Goal: Task Accomplishment & Management: Manage account settings

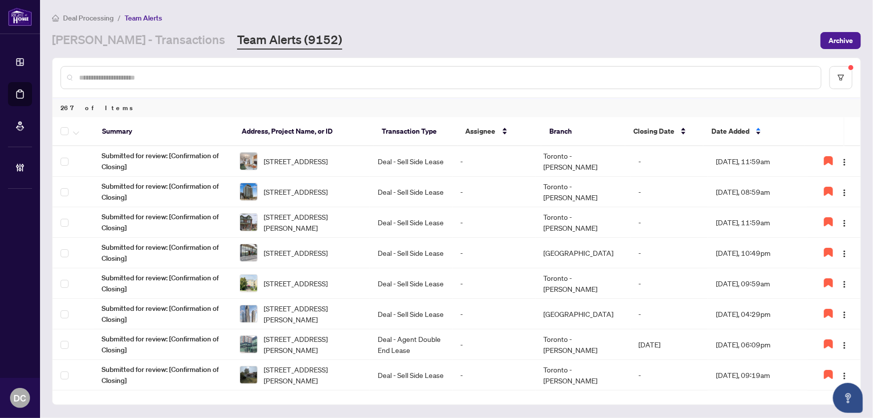
scroll to position [182, 0]
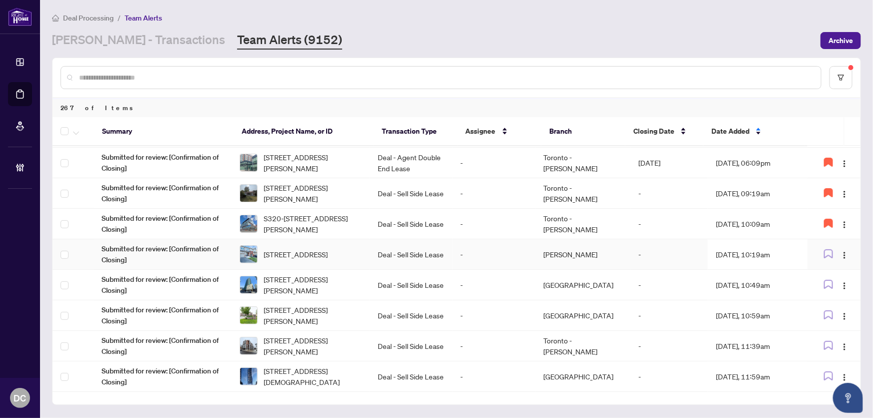
click at [761, 250] on td "Sep/30/2025, 10:19am" at bounding box center [758, 254] width 100 height 31
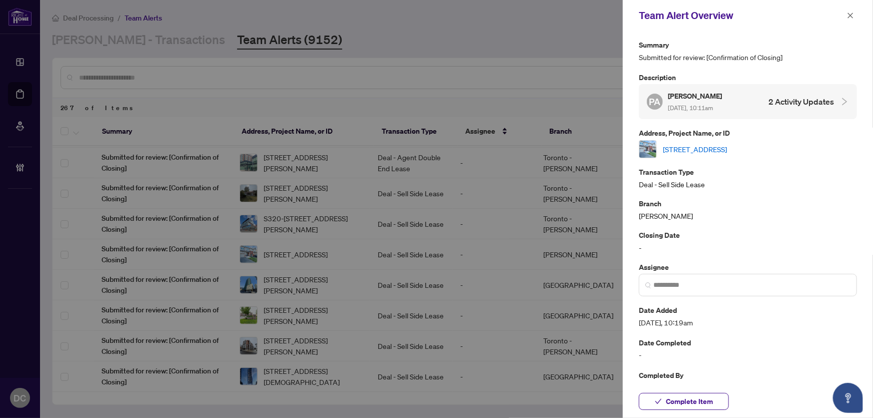
click at [727, 147] on link "719 Potawatomi Cres, Shelburne, Ontario L9V 3Y4, Canada" at bounding box center [695, 149] width 64 height 11
click at [704, 402] on span "Complete Item" at bounding box center [689, 401] width 47 height 16
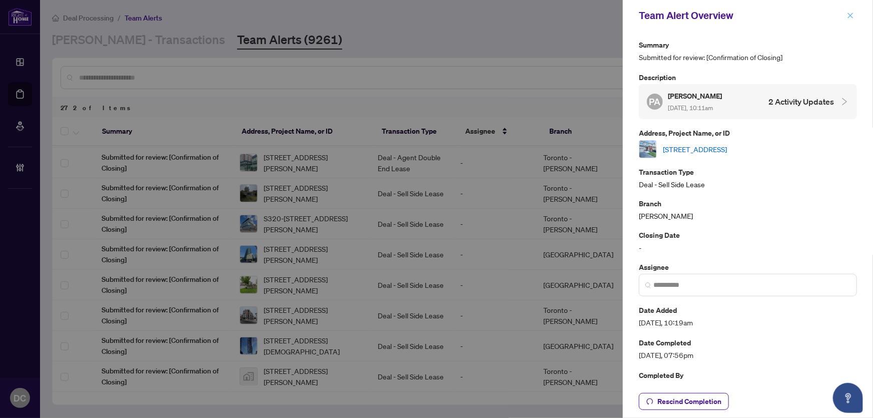
click at [852, 12] on icon "close" at bounding box center [850, 15] width 7 height 7
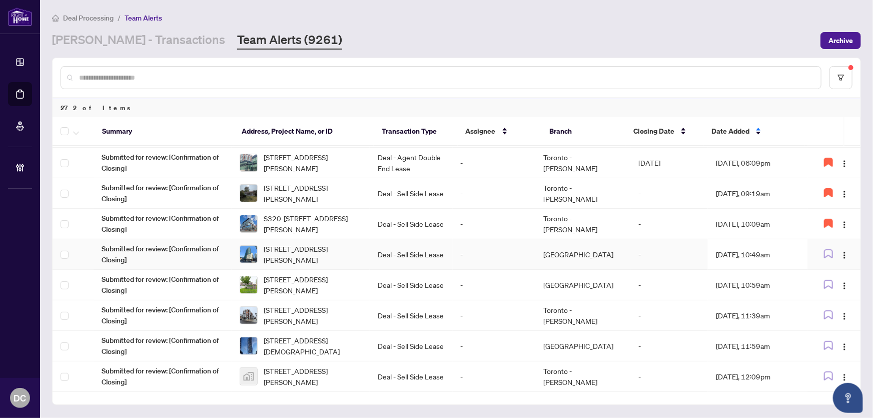
click at [763, 252] on td "Sep/30/2025, 10:49am" at bounding box center [758, 254] width 100 height 31
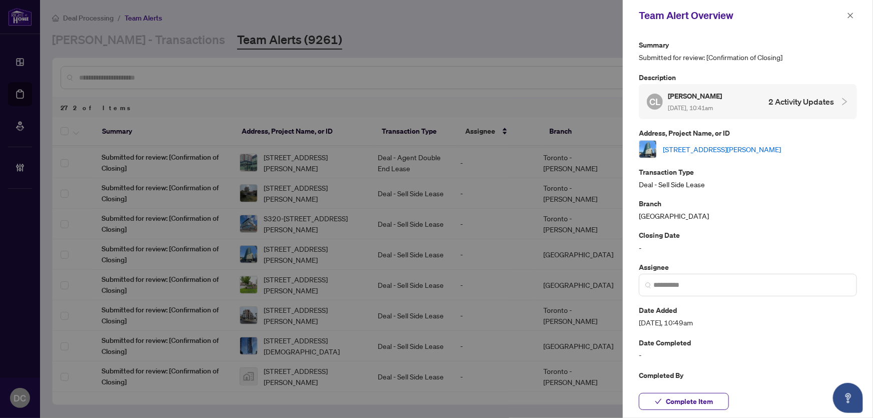
click at [755, 149] on link "[STREET_ADDRESS][PERSON_NAME]" at bounding box center [722, 149] width 118 height 11
click at [705, 393] on button "Complete Item" at bounding box center [684, 401] width 90 height 17
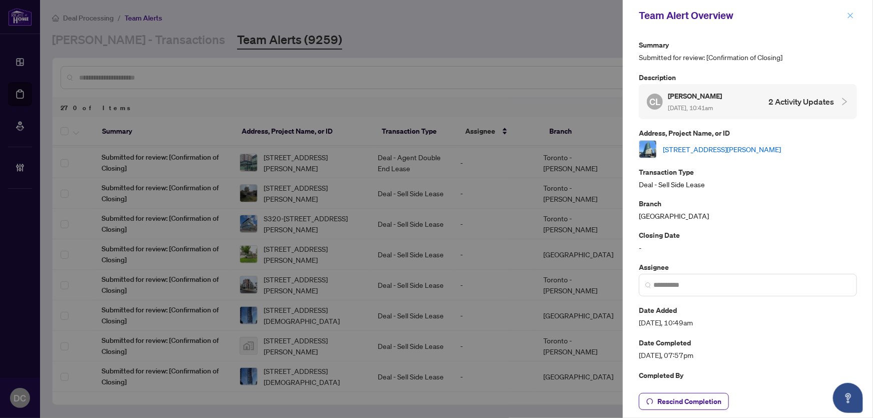
click at [853, 12] on icon "close" at bounding box center [850, 15] width 7 height 7
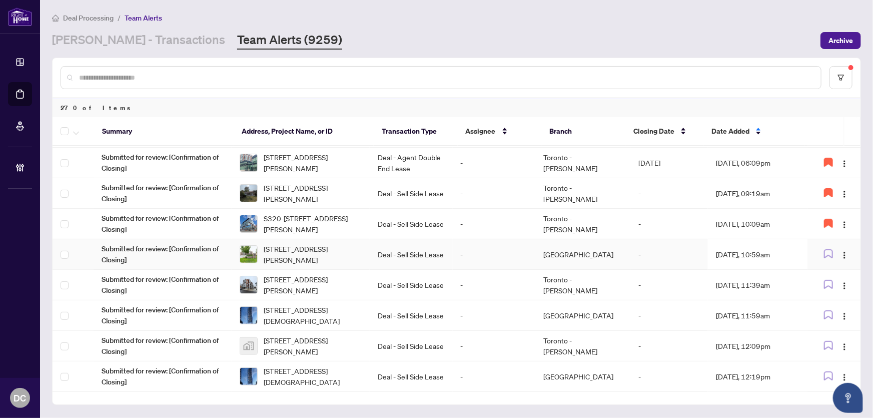
click at [767, 249] on td "Sep/30/2025, 10:59am" at bounding box center [758, 254] width 100 height 31
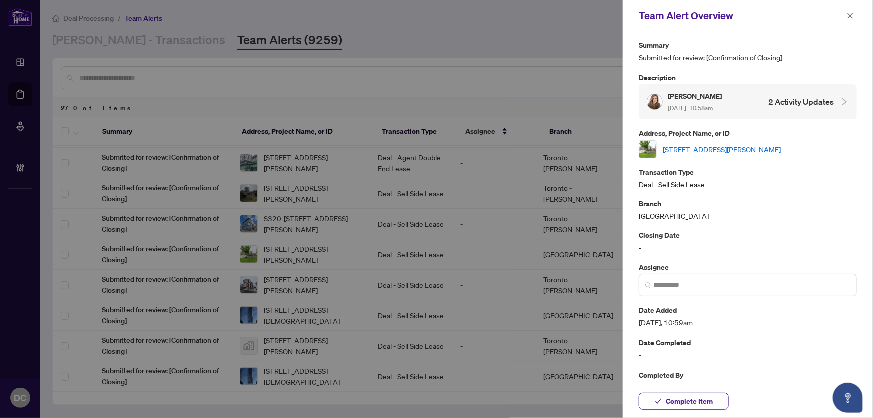
click at [761, 146] on link "301-1810 Walker's Line, Burlington, Ontario L7M 4V3, Canada" at bounding box center [722, 149] width 118 height 11
click at [715, 402] on button "Complete Item" at bounding box center [684, 401] width 90 height 17
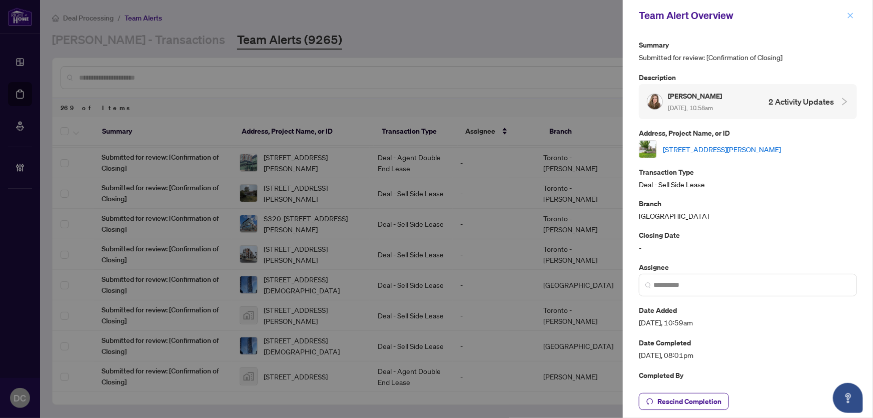
click at [850, 15] on icon "close" at bounding box center [850, 15] width 7 height 7
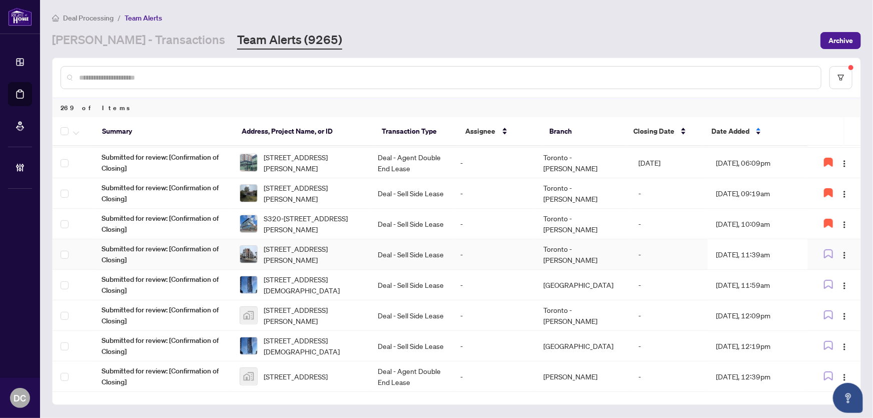
click at [661, 257] on td "-" at bounding box center [669, 254] width 78 height 31
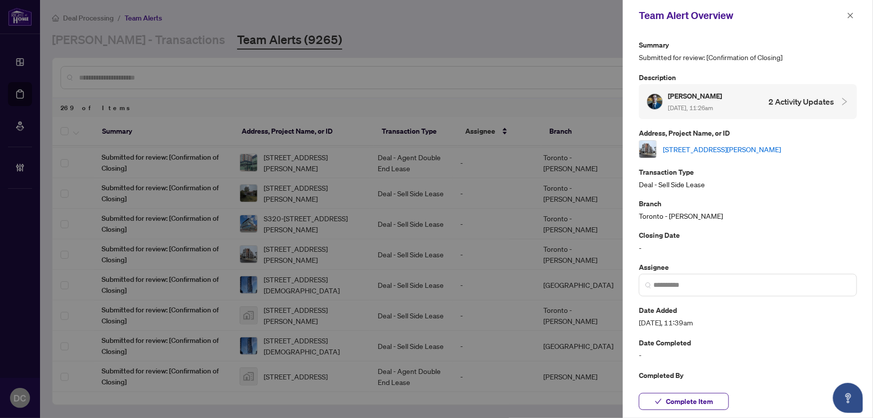
click at [774, 147] on link "403-135 Canon Jackson Dr, Toronto, Ontario M6M 0C3, Canada" at bounding box center [722, 149] width 118 height 11
click at [703, 400] on span "Complete Item" at bounding box center [689, 401] width 47 height 16
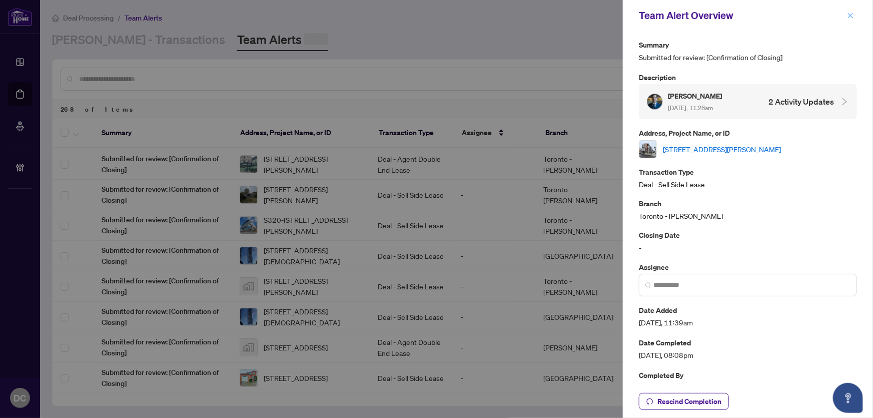
click at [847, 10] on span "button" at bounding box center [850, 16] width 7 height 16
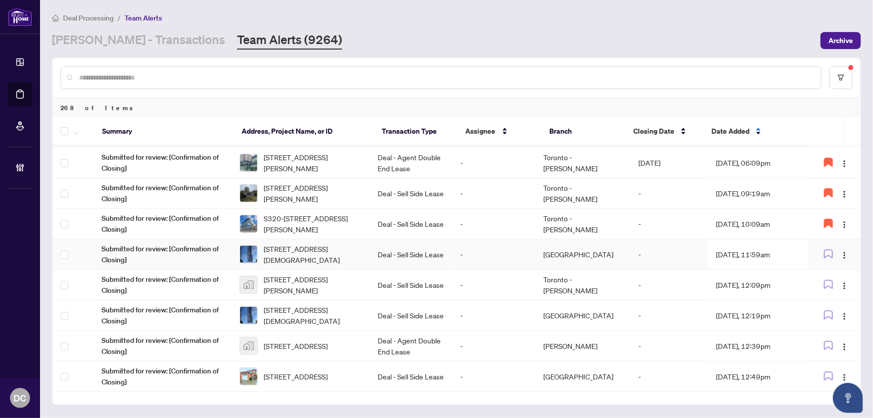
click at [630, 249] on td "-" at bounding box center [669, 254] width 78 height 31
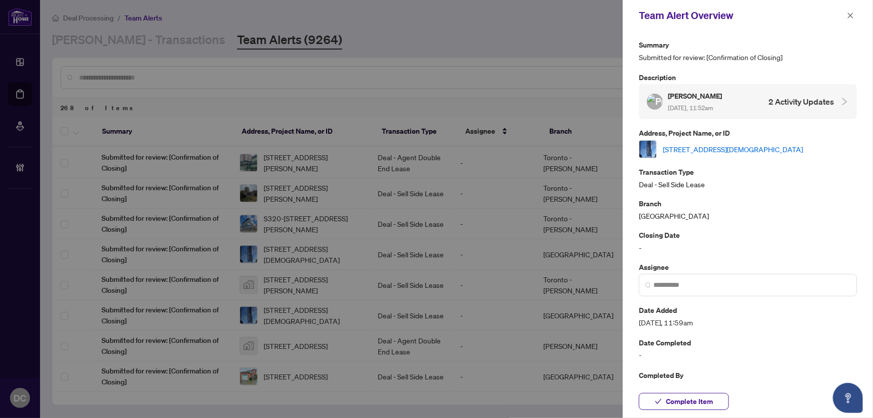
click at [767, 146] on link "5006-89 Church St, Toronto, Ontario M5C 0B7, Canada" at bounding box center [733, 149] width 140 height 11
click at [783, 150] on link "5006-89 Church St, Toronto, Ontario M5C 0B7, Canada" at bounding box center [733, 149] width 140 height 11
click at [709, 402] on span "Complete Item" at bounding box center [689, 401] width 47 height 16
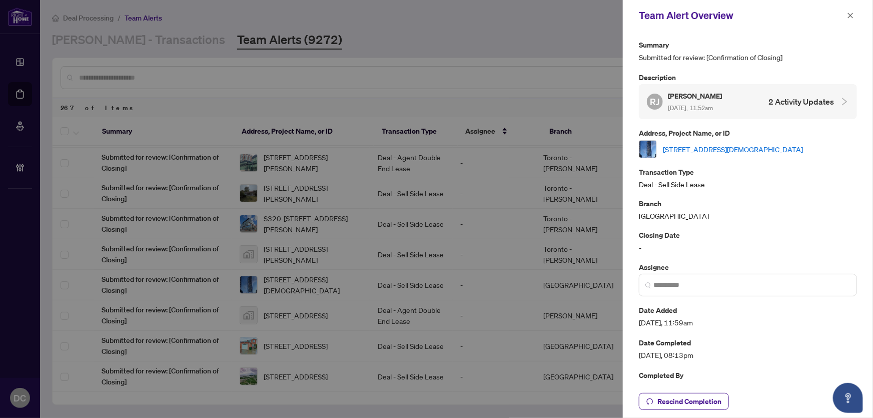
click at [850, 14] on icon "close" at bounding box center [850, 15] width 7 height 7
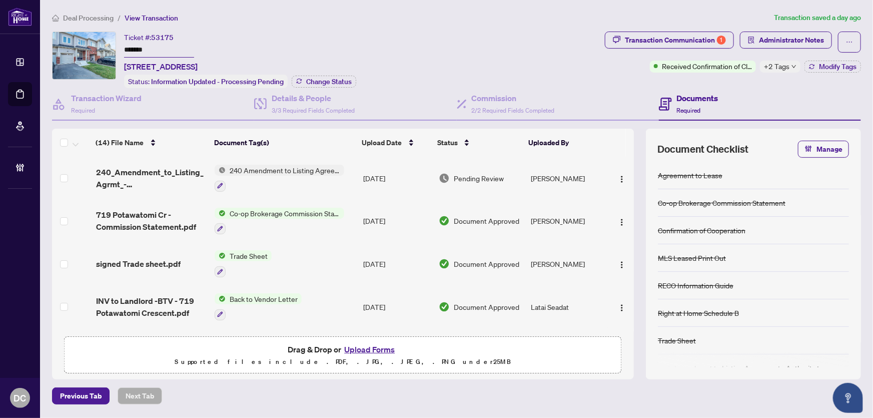
drag, startPoint x: 169, startPoint y: 49, endPoint x: 71, endPoint y: 49, distance: 97.5
click at [71, 49] on div "Ticket #: 53175 ******* 719 Potawatomi Cres, Shelburne, Ontario L9V 3Y4, Canada…" at bounding box center [326, 60] width 549 height 57
click at [661, 40] on div "Transaction Communication 1" at bounding box center [675, 40] width 101 height 16
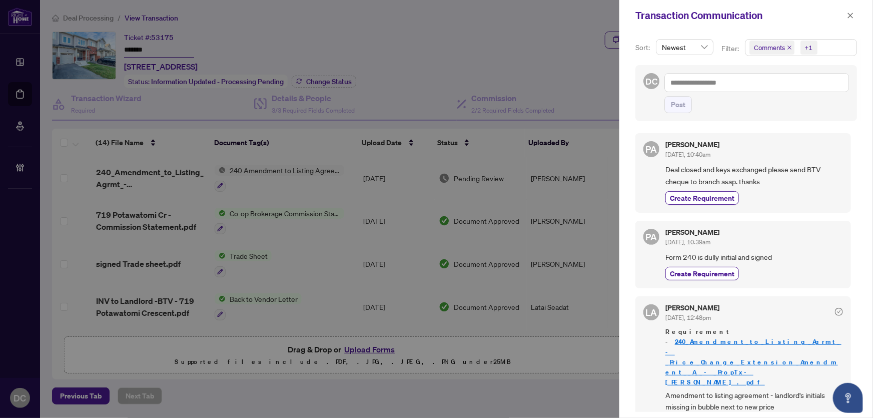
drag, startPoint x: 854, startPoint y: 16, endPoint x: 840, endPoint y: 43, distance: 30.4
click at [840, 43] on div "Transaction Communication Sort: Newest Filter: Comments +1 DC Post PA Parveen A…" at bounding box center [746, 209] width 254 height 418
click at [840, 43] on span "Comments +1" at bounding box center [800, 48] width 111 height 16
click at [809, 92] on span "Comments" at bounding box center [805, 89] width 89 height 12
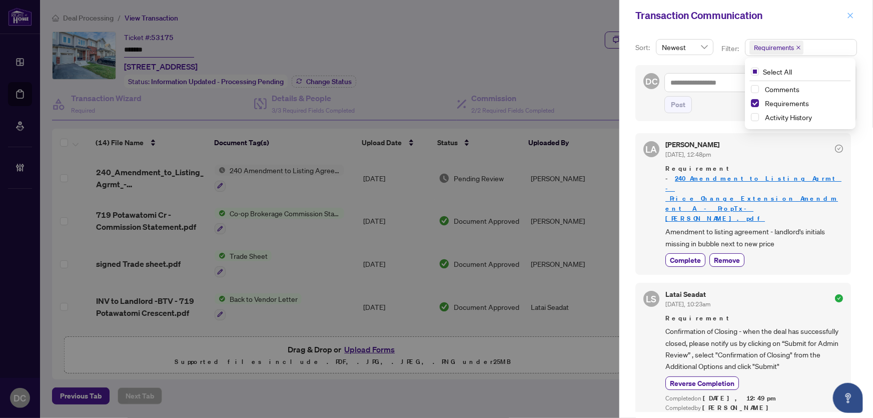
click at [850, 17] on icon "close" at bounding box center [850, 15] width 7 height 7
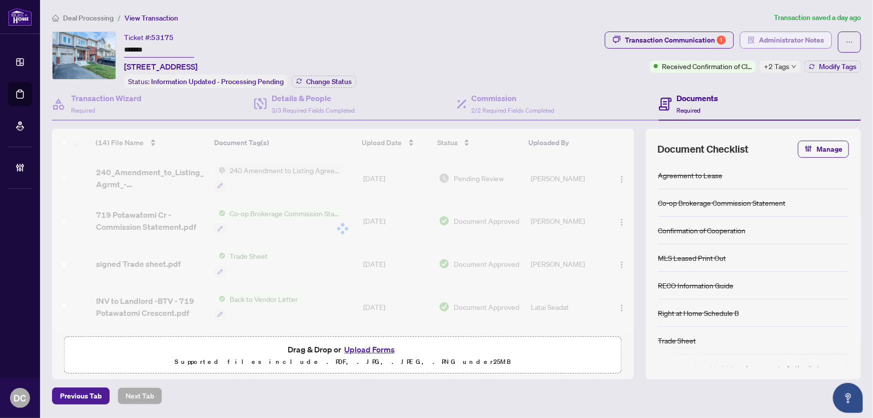
drag, startPoint x: 834, startPoint y: 44, endPoint x: 805, endPoint y: 42, distance: 28.6
click at [805, 42] on div "Transaction Communication 1 Administrator Notes" at bounding box center [733, 42] width 256 height 21
drag, startPoint x: 805, startPoint y: 42, endPoint x: 799, endPoint y: 41, distance: 6.1
click at [799, 41] on span "Administrator Notes" at bounding box center [791, 40] width 65 height 16
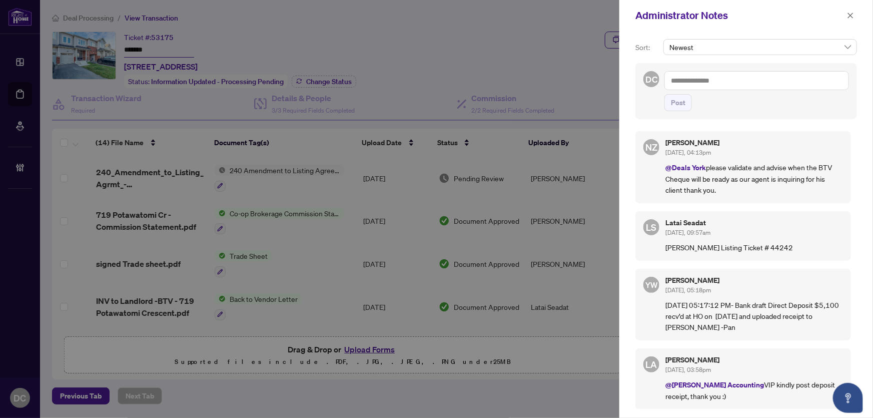
drag, startPoint x: 852, startPoint y: 15, endPoint x: 512, endPoint y: 85, distance: 347.3
click at [852, 15] on icon "close" at bounding box center [850, 15] width 7 height 7
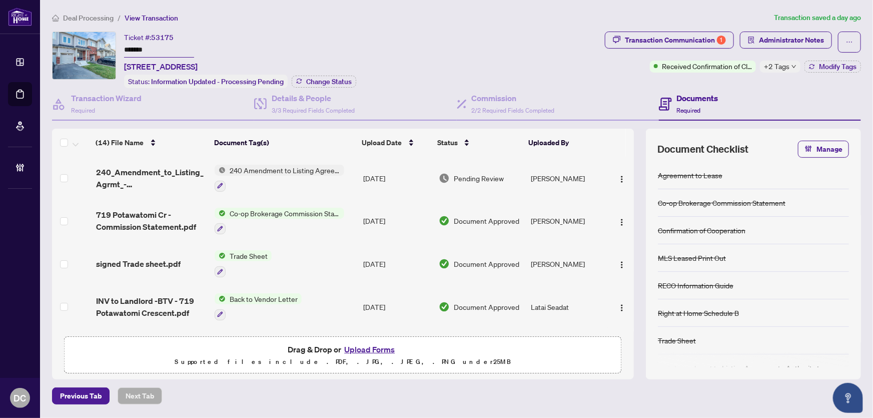
click at [321, 225] on div at bounding box center [280, 229] width 130 height 12
click at [161, 217] on span "719 Potawatomi Cr - Commission Statement.pdf" at bounding box center [151, 221] width 111 height 24
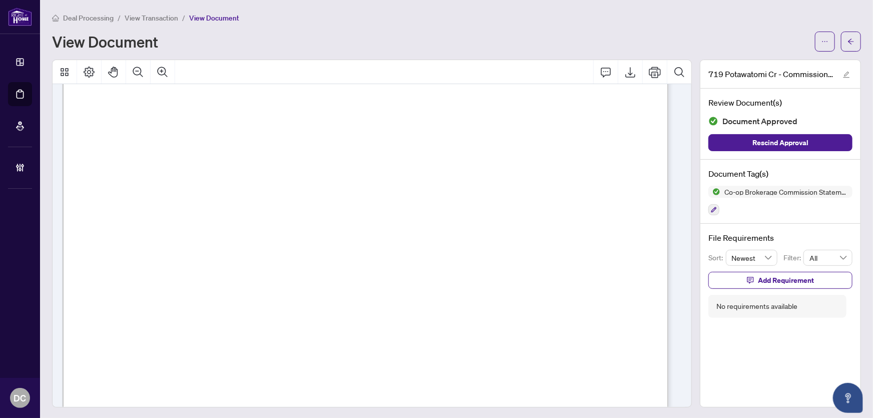
scroll to position [409, 0]
drag, startPoint x: 850, startPoint y: 46, endPoint x: 639, endPoint y: 0, distance: 216.4
click at [850, 46] on button "button" at bounding box center [851, 42] width 20 height 20
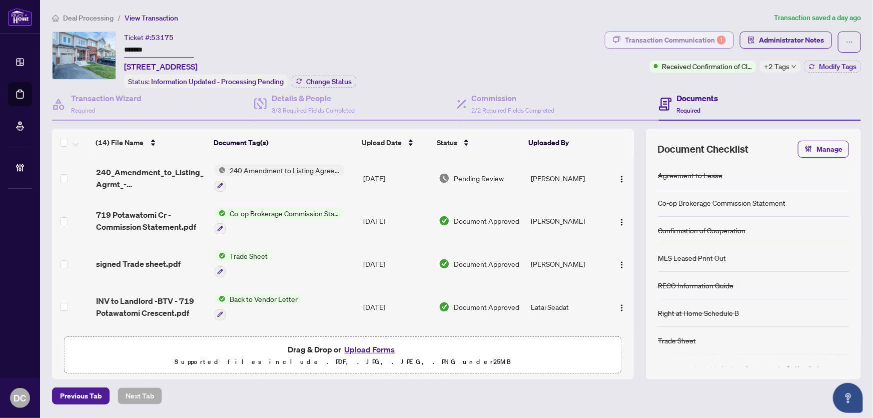
click at [704, 38] on div "Transaction Communication 1" at bounding box center [675, 40] width 101 height 16
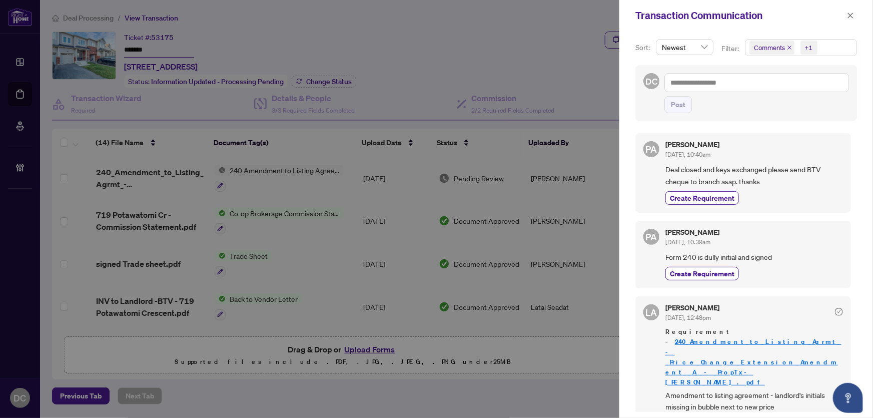
click at [847, 48] on span "Comments +1" at bounding box center [800, 48] width 111 height 16
click at [801, 89] on span "Comments" at bounding box center [805, 89] width 89 height 12
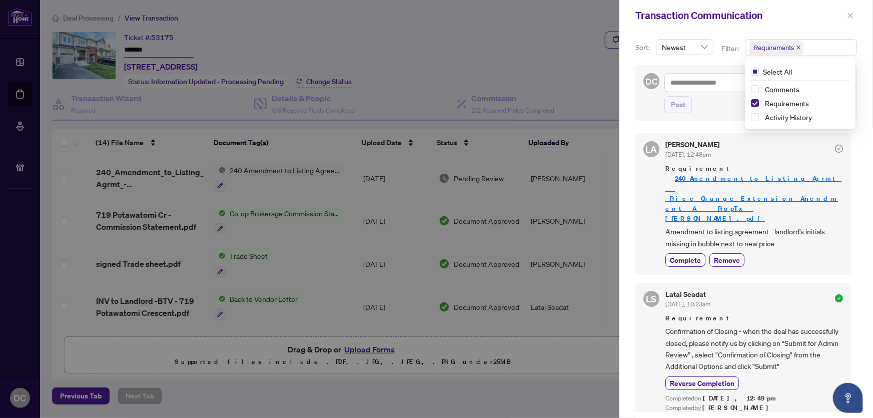
click at [852, 13] on icon "close" at bounding box center [850, 15] width 7 height 7
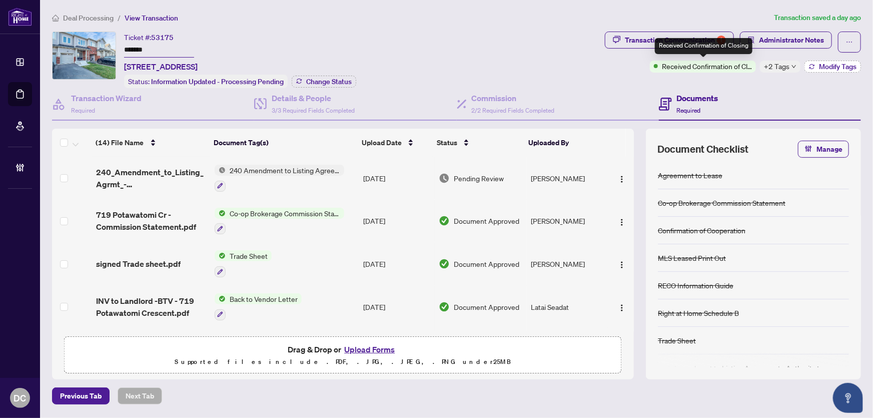
click at [825, 70] on button "Modify Tags" at bounding box center [832, 67] width 57 height 12
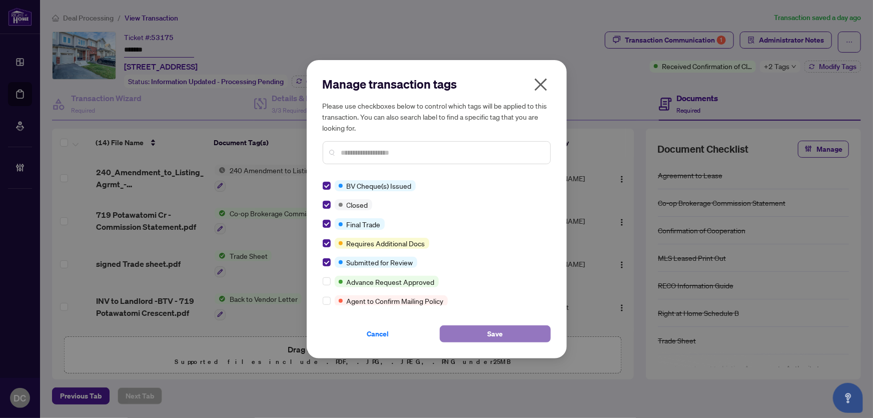
click at [493, 336] on span "Save" at bounding box center [495, 334] width 16 height 16
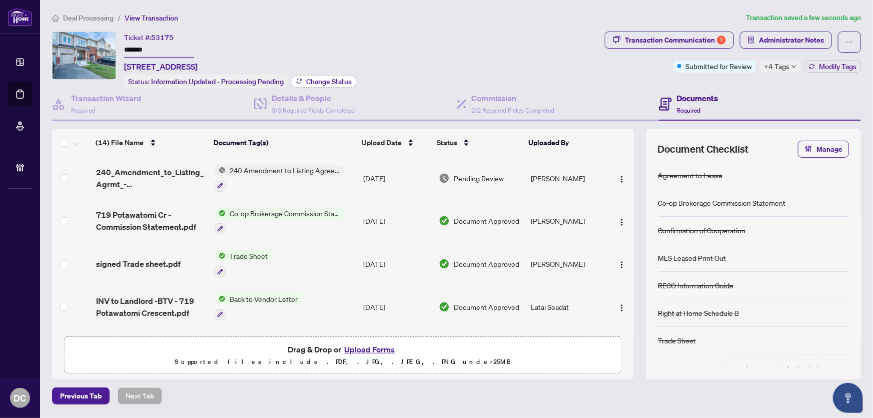
click at [299, 80] on icon "button" at bounding box center [299, 81] width 6 height 6
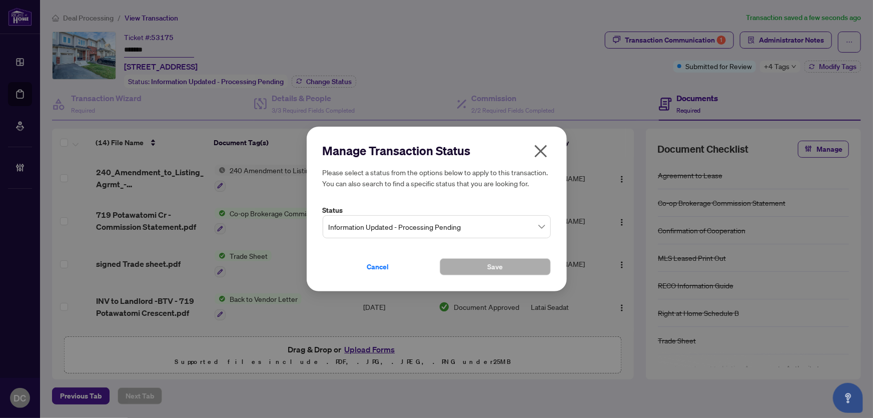
click at [446, 226] on span "Information Updated - Processing Pending" at bounding box center [437, 226] width 216 height 19
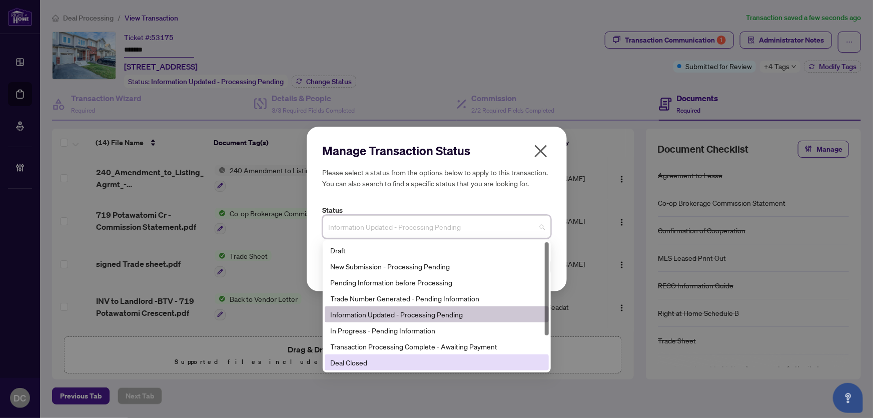
click at [380, 363] on div "Deal Closed" at bounding box center [437, 362] width 212 height 11
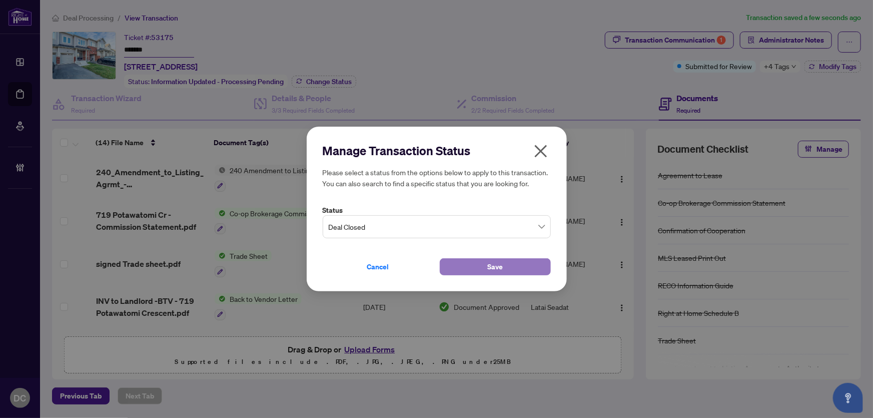
click at [520, 265] on button "Save" at bounding box center [495, 266] width 111 height 17
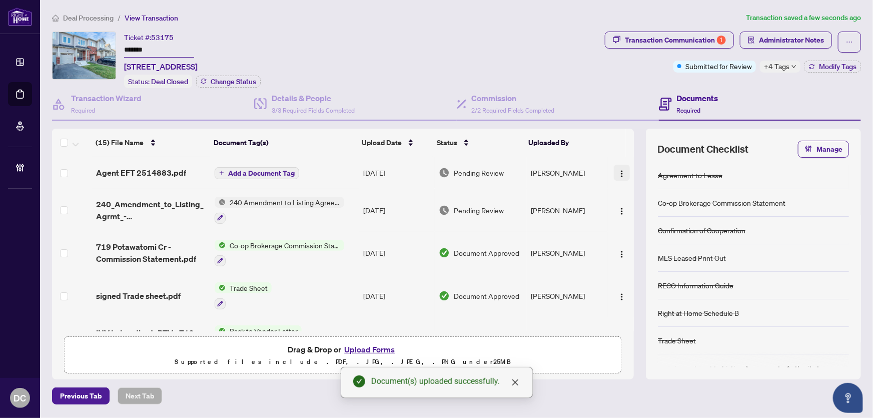
click at [620, 170] on img "button" at bounding box center [622, 174] width 8 height 8
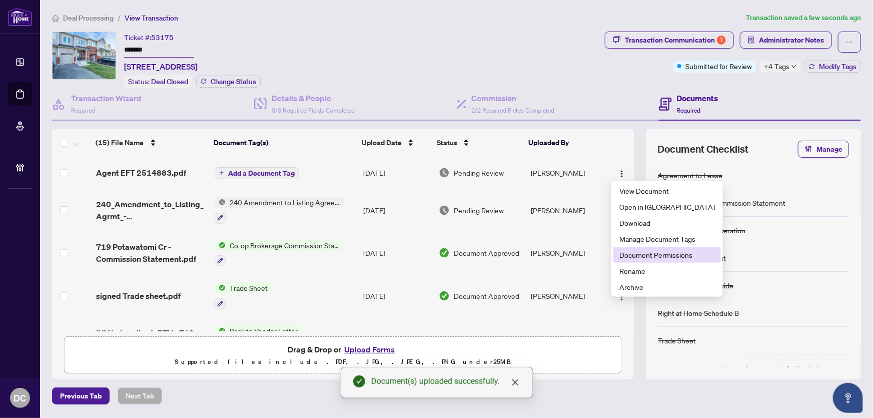
click at [649, 252] on span "Document Permissions" at bounding box center [667, 254] width 96 height 11
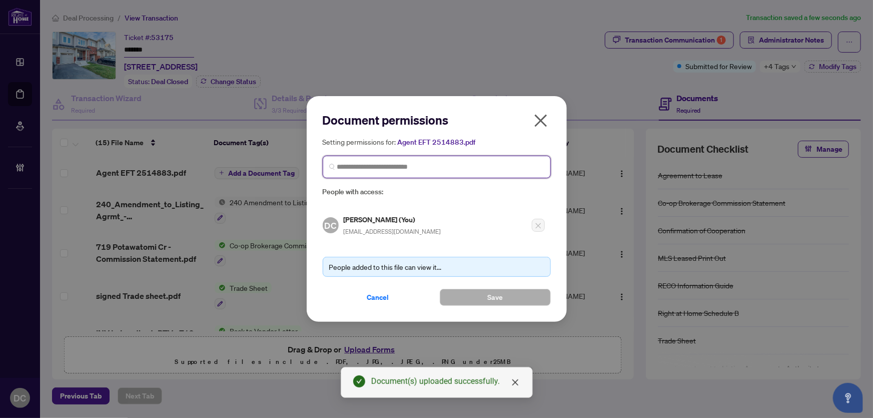
click at [499, 170] on input "search" at bounding box center [440, 167] width 207 height 11
type input "**********"
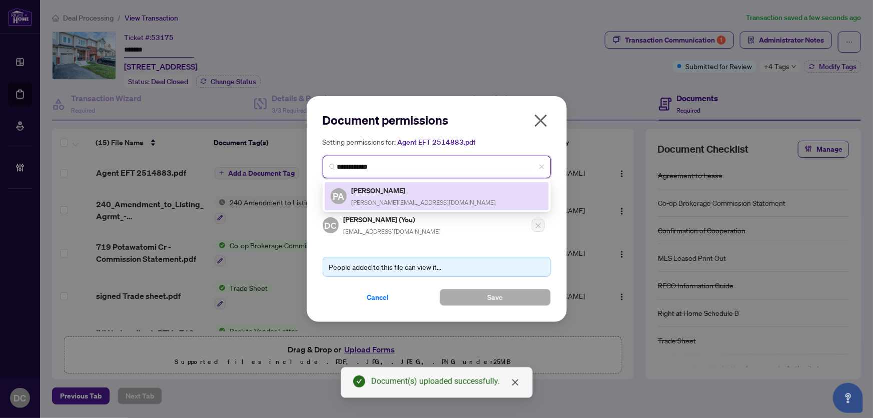
click at [481, 196] on div "PA Parveen Agnihotri parveen@gtavilla.com" at bounding box center [437, 196] width 212 height 23
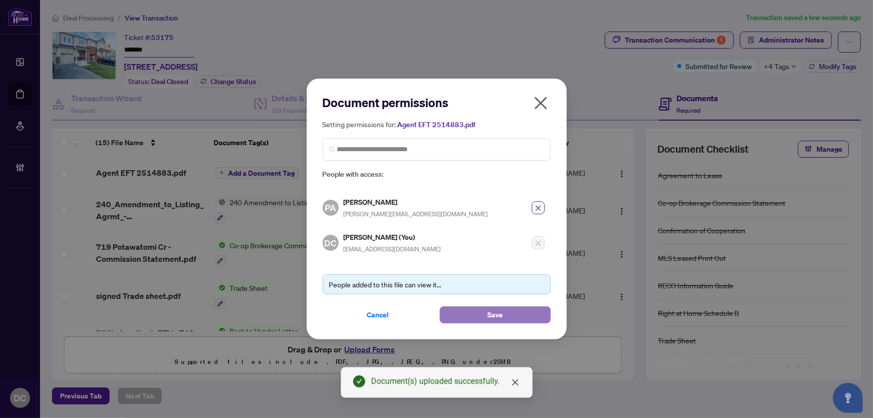
click at [488, 309] on span "Save" at bounding box center [495, 315] width 16 height 16
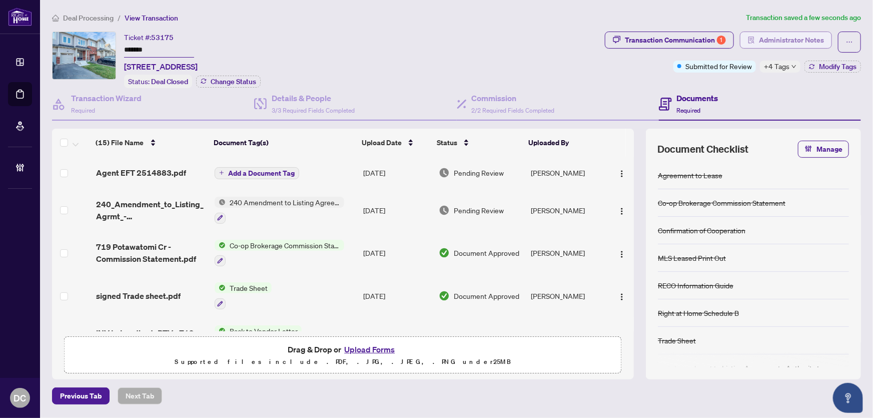
click at [805, 35] on span "Administrator Notes" at bounding box center [791, 40] width 65 height 16
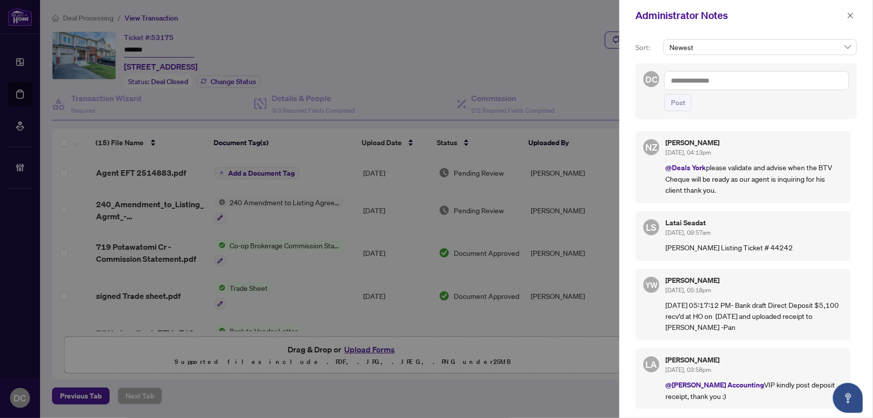
click at [830, 75] on textarea at bounding box center [756, 80] width 185 height 19
paste textarea "**********"
drag, startPoint x: 681, startPoint y: 127, endPoint x: 677, endPoint y: 95, distance: 32.2
click at [680, 100] on div "**********" at bounding box center [756, 91] width 185 height 40
click at [672, 91] on textarea "**********" at bounding box center [755, 90] width 182 height 39
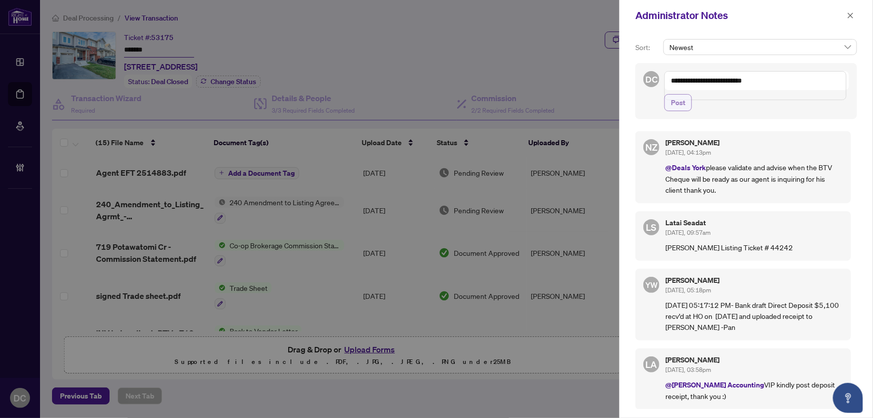
type textarea "**********"
click at [679, 108] on span "Post" at bounding box center [678, 103] width 15 height 16
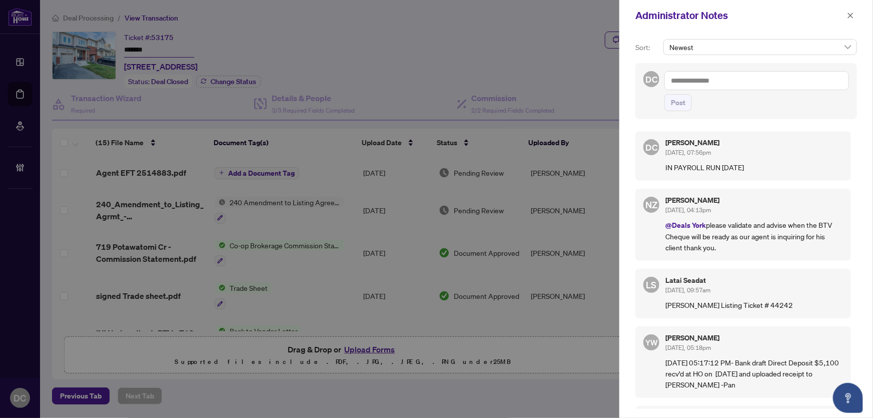
click at [846, 15] on button "button" at bounding box center [850, 16] width 13 height 12
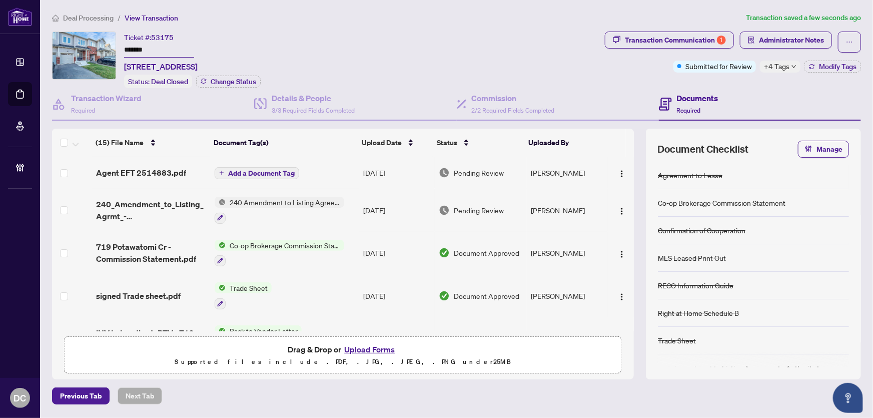
drag, startPoint x: 173, startPoint y: 52, endPoint x: 46, endPoint y: 54, distance: 127.1
click at [46, 54] on main "Deal Processing / View Transaction Transaction saved a few seconds ago Ticket #…" at bounding box center [456, 209] width 833 height 418
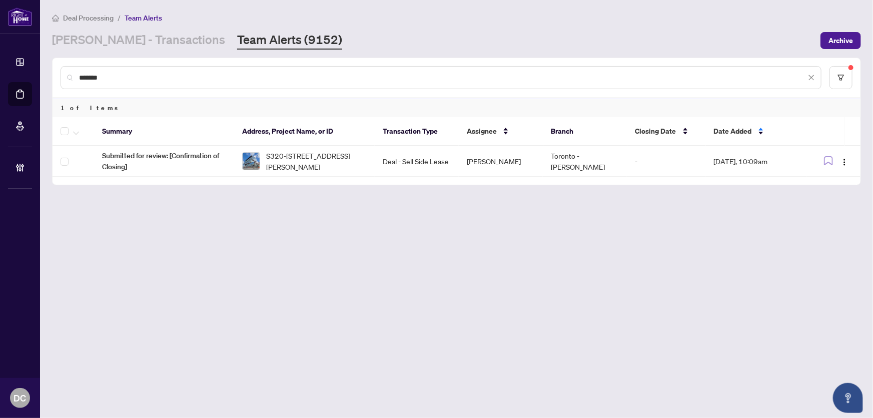
drag, startPoint x: 238, startPoint y: 72, endPoint x: 59, endPoint y: 77, distance: 178.7
click at [59, 77] on div "*******" at bounding box center [457, 77] width 808 height 39
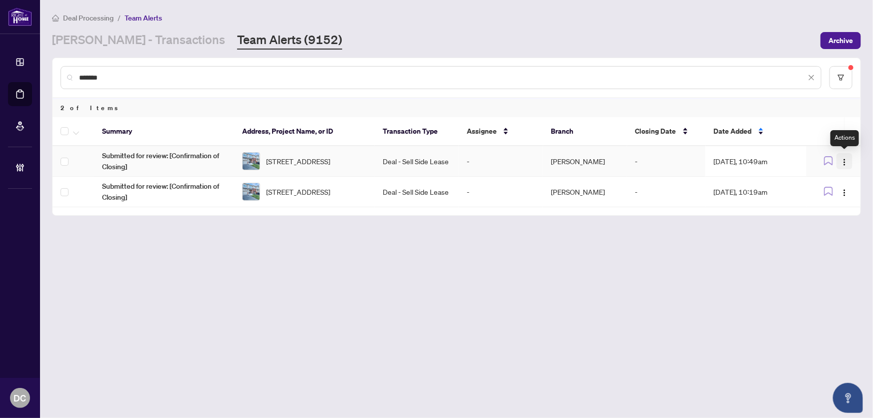
click at [846, 158] on img "button" at bounding box center [844, 162] width 8 height 8
click at [835, 213] on span "Complete Item" at bounding box center [821, 212] width 47 height 11
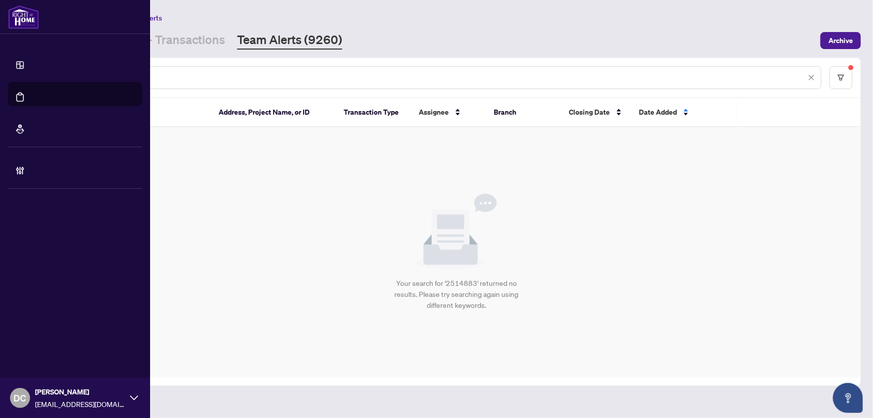
drag, startPoint x: 150, startPoint y: 79, endPoint x: 28, endPoint y: 75, distance: 122.1
click at [28, 75] on div "Dashboard Deal Processing Mortgage Referrals Brokerage Management DC Dawn Chan …" at bounding box center [436, 209] width 873 height 418
paste input "text"
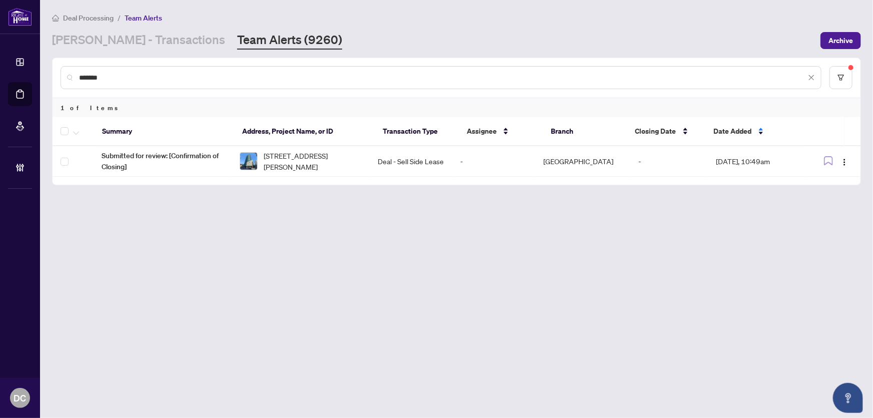
drag, startPoint x: 128, startPoint y: 75, endPoint x: -39, endPoint y: 74, distance: 166.6
click at [0, 74] on html "Dashboard Deal Processing Mortgage Referrals Brokerage Management DC Dawn Chan …" at bounding box center [436, 209] width 873 height 418
paste input "text"
type input "*******"
click at [113, 45] on link "RAHR - Transactions" at bounding box center [138, 41] width 173 height 18
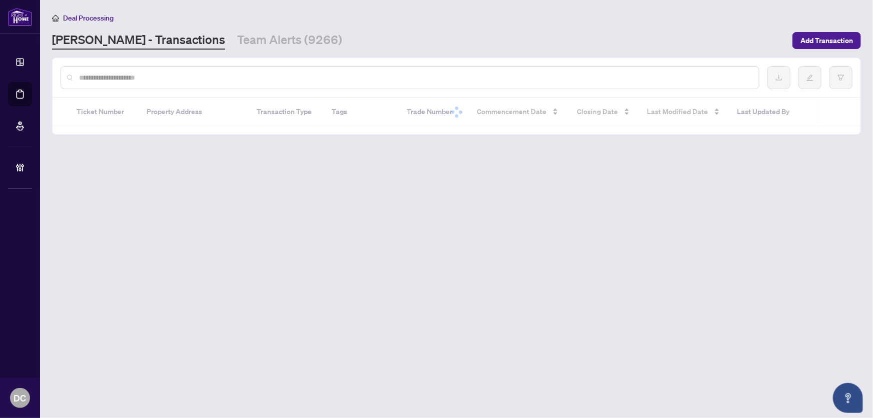
click at [159, 77] on input "text" at bounding box center [415, 77] width 672 height 11
paste input "*******"
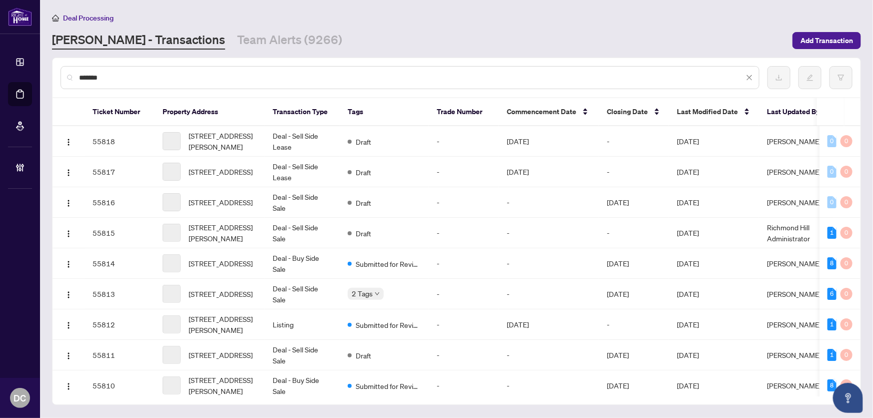
type input "*******"
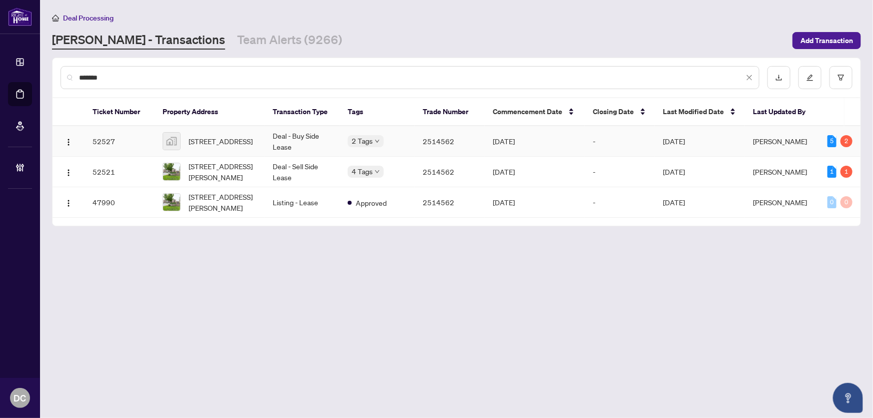
click at [303, 140] on td "Deal - Buy Side Lease" at bounding box center [302, 141] width 75 height 31
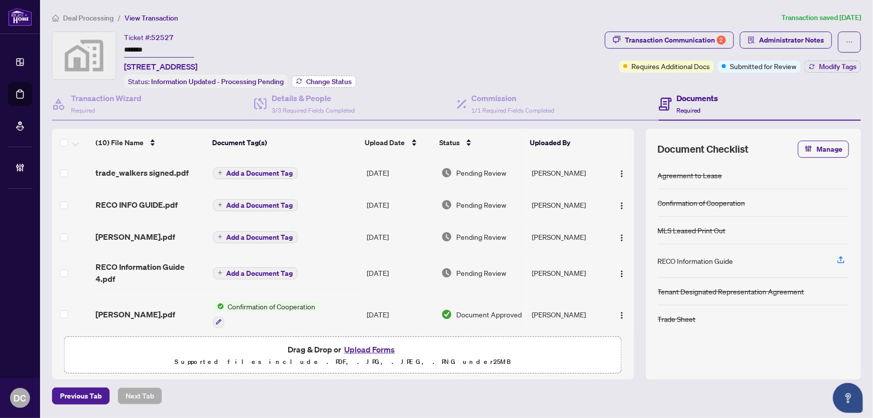
click at [333, 78] on span "Change Status" at bounding box center [329, 81] width 46 height 7
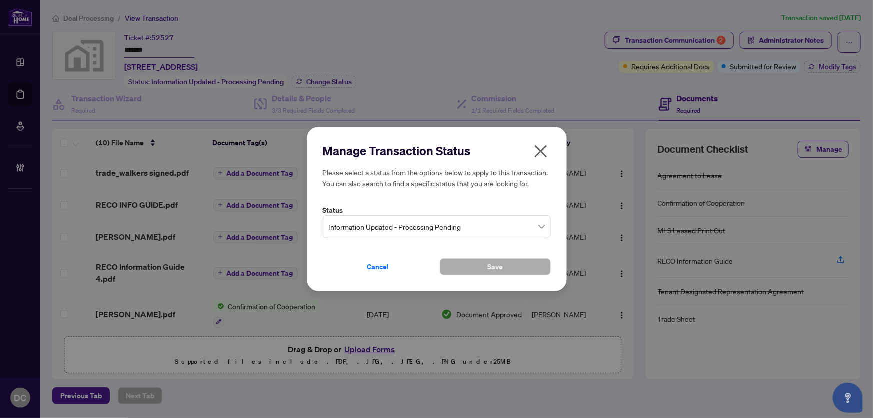
click at [452, 237] on input "search" at bounding box center [432, 228] width 207 height 22
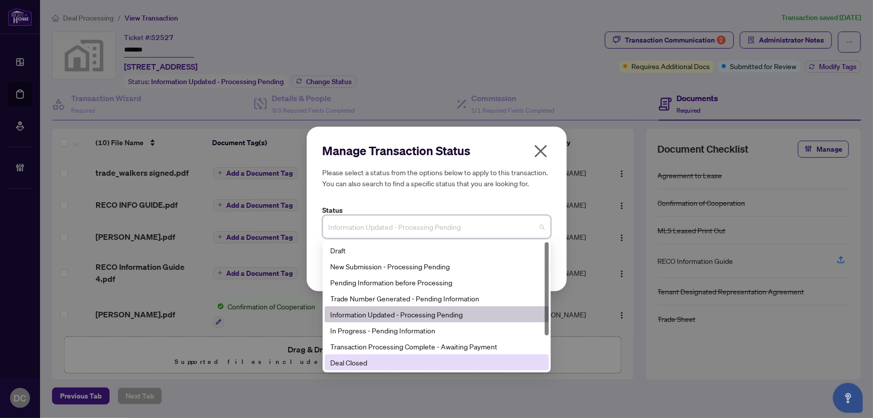
click at [386, 362] on div "Deal Closed" at bounding box center [437, 362] width 212 height 11
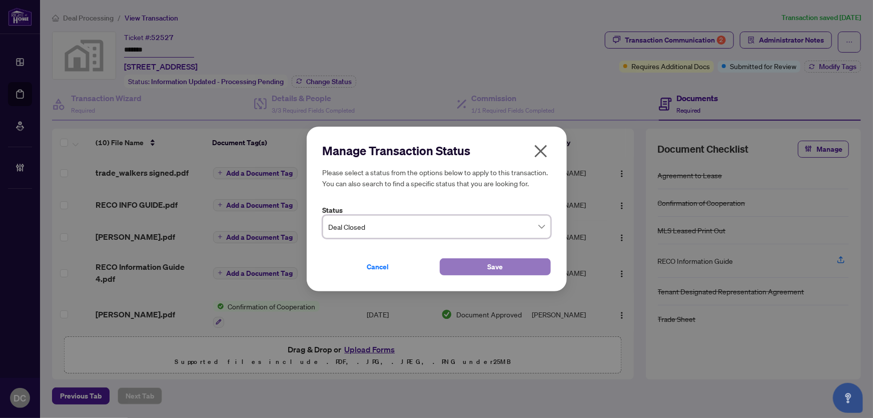
click at [470, 268] on button "Save" at bounding box center [495, 266] width 111 height 17
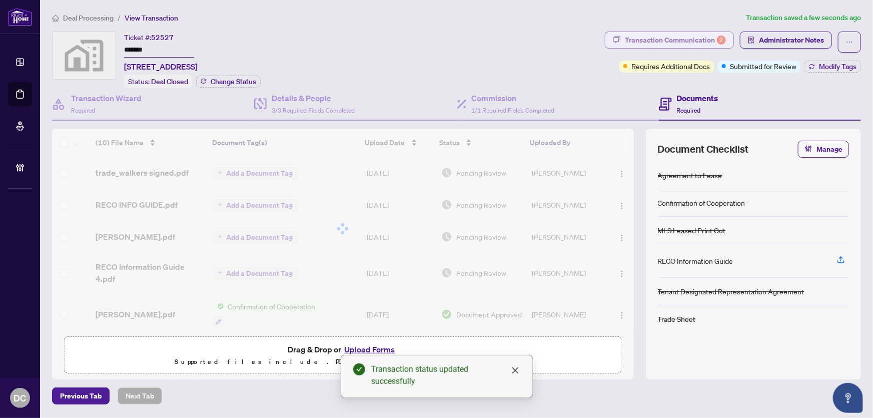
click at [697, 40] on div "Transaction Communication 2" at bounding box center [675, 40] width 101 height 16
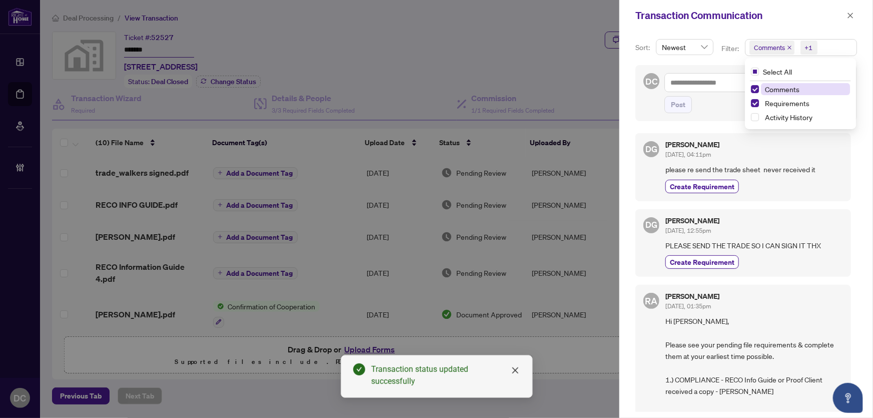
click at [842, 45] on span "Comments +1" at bounding box center [800, 48] width 111 height 16
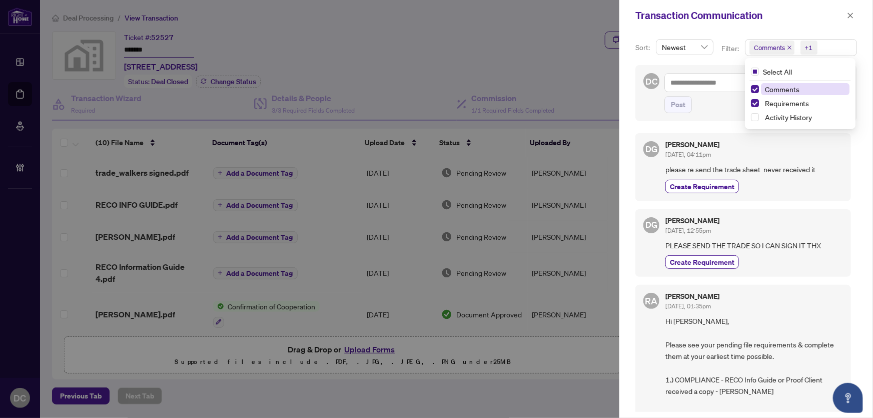
click at [793, 87] on span "Comments" at bounding box center [782, 89] width 35 height 9
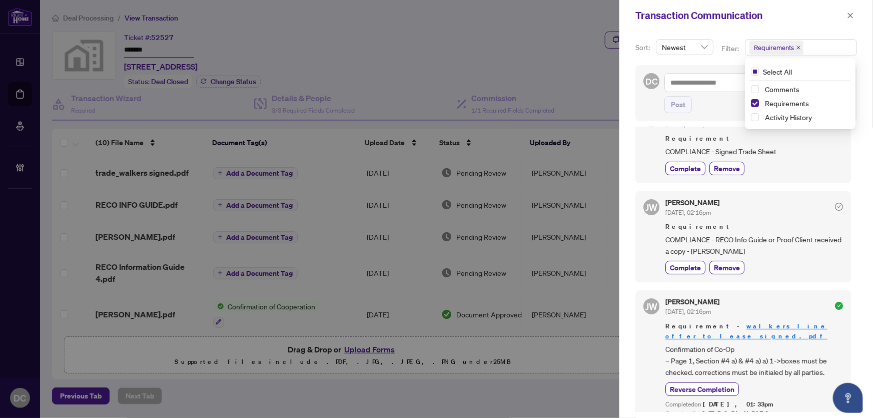
scroll to position [45, 0]
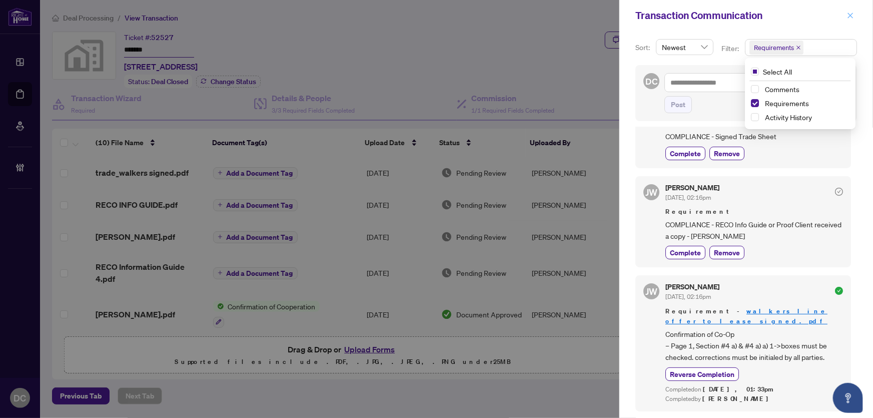
click at [849, 13] on icon "close" at bounding box center [850, 15] width 7 height 7
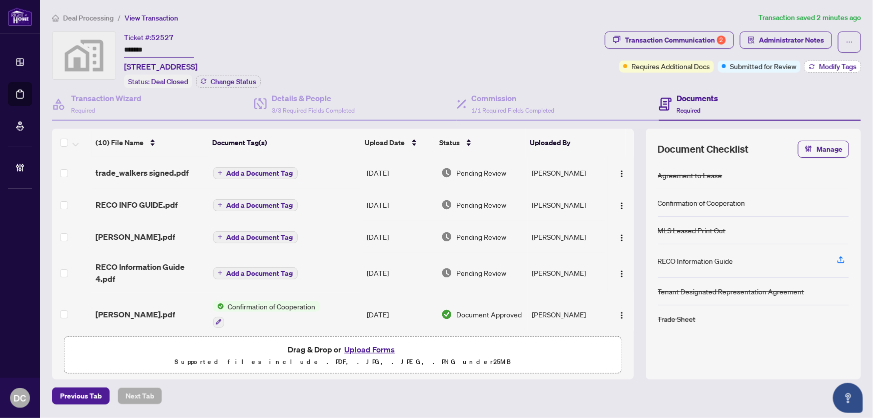
click at [820, 63] on span "Modify Tags" at bounding box center [838, 66] width 38 height 7
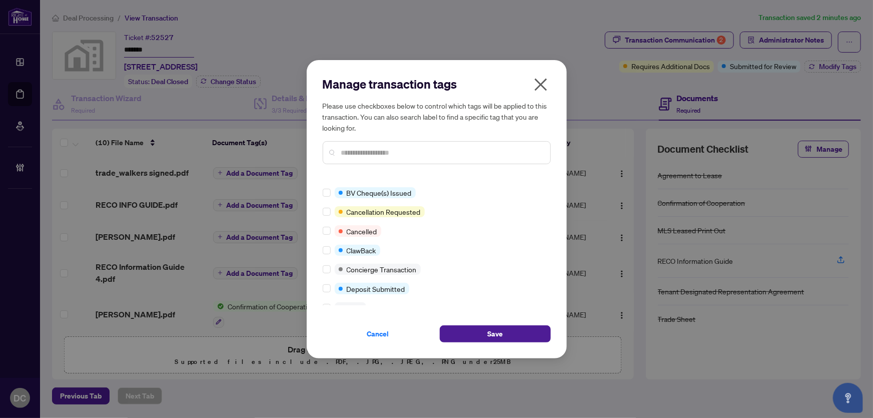
scroll to position [136, 0]
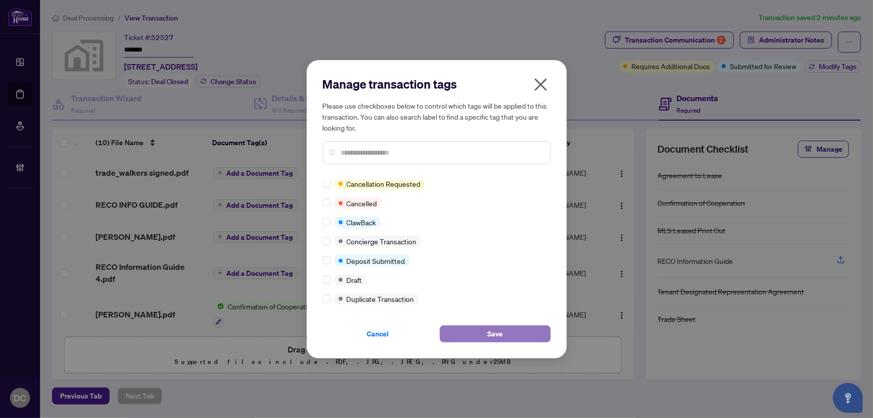
click at [483, 332] on button "Save" at bounding box center [495, 333] width 111 height 17
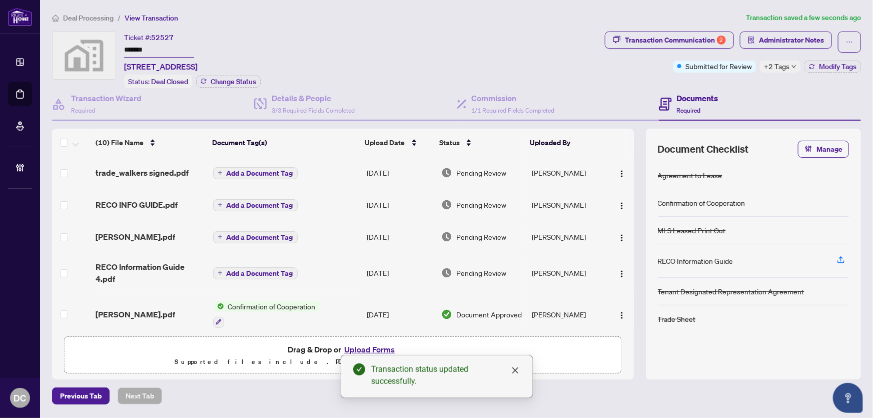
click at [104, 20] on span "Deal Processing" at bounding box center [88, 18] width 51 height 9
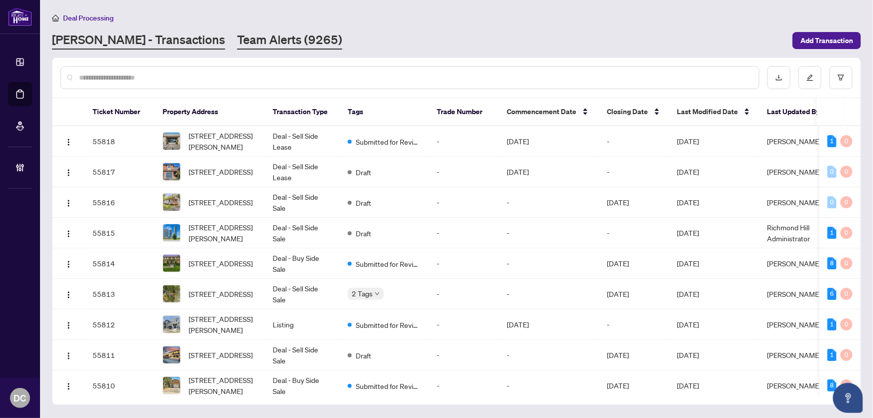
click at [237, 38] on link "Team Alerts (9265)" at bounding box center [289, 41] width 105 height 18
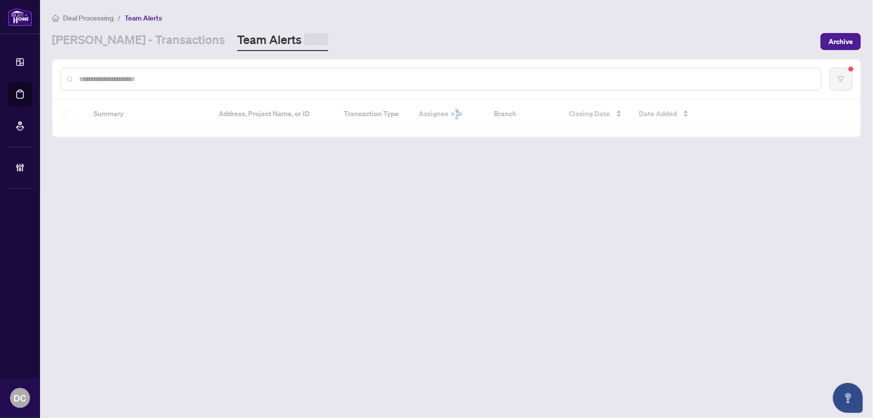
click at [213, 75] on input "text" at bounding box center [446, 79] width 734 height 11
paste input "*******"
type input "*******"
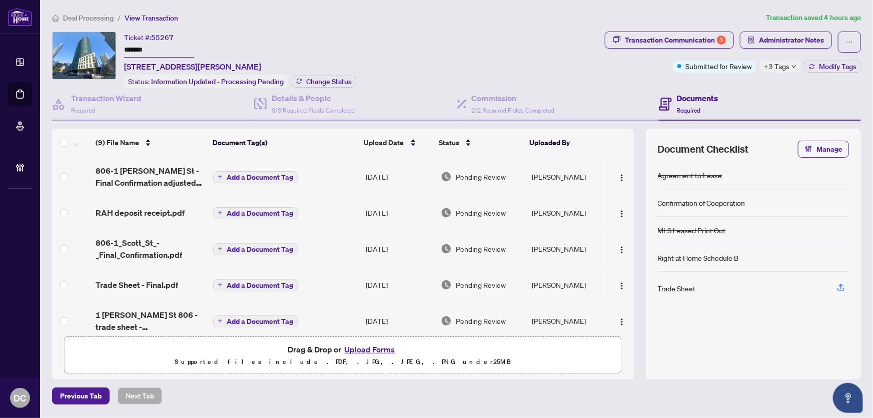
drag, startPoint x: 175, startPoint y: 50, endPoint x: 96, endPoint y: 51, distance: 79.5
click at [96, 51] on div "Ticket #: 55267 ******* [STREET_ADDRESS][PERSON_NAME] Status: Information Updat…" at bounding box center [326, 60] width 549 height 57
click at [312, 78] on span "Change Status" at bounding box center [329, 81] width 46 height 7
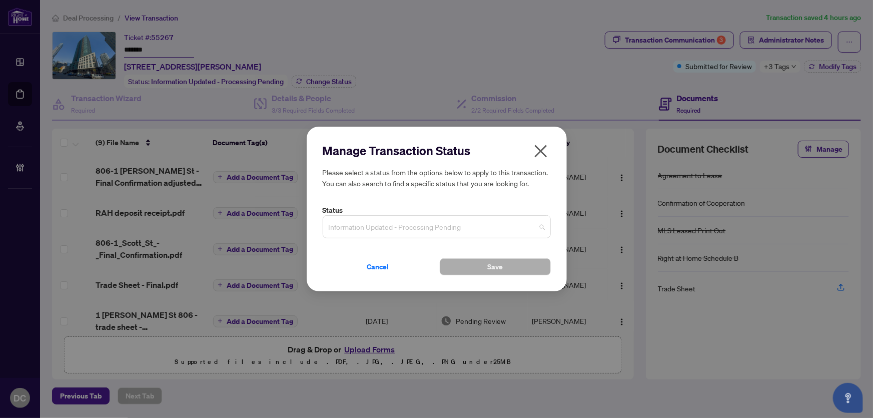
click at [464, 233] on span "Information Updated - Processing Pending" at bounding box center [437, 226] width 216 height 19
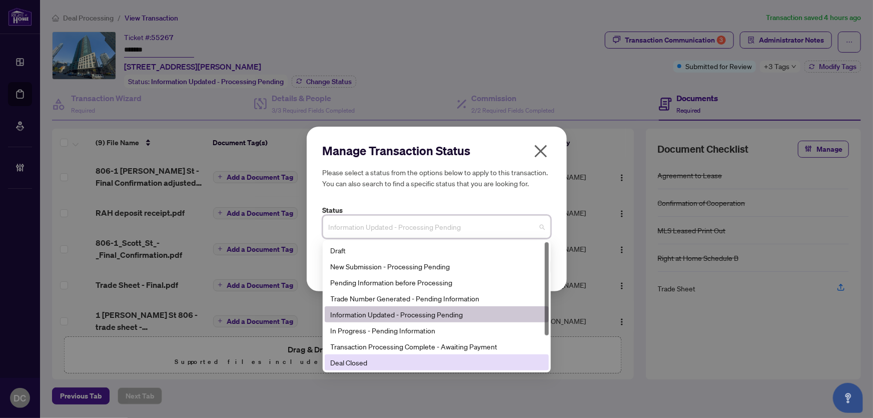
click at [393, 368] on div "Deal Closed" at bounding box center [437, 362] width 212 height 11
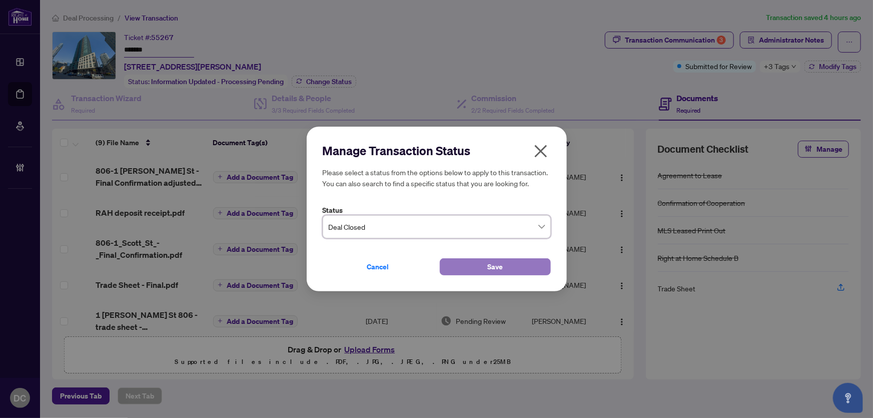
click at [456, 263] on button "Save" at bounding box center [495, 266] width 111 height 17
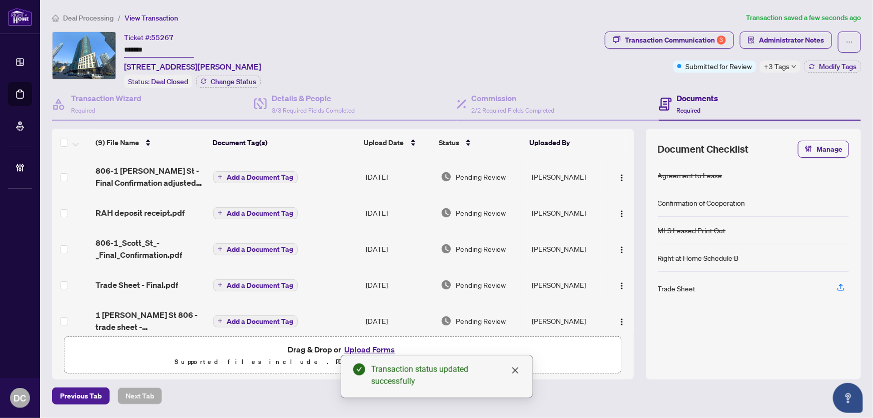
click at [790, 65] on div "+3 Tags" at bounding box center [780, 67] width 41 height 12
click at [743, 85] on div "Transaction Communication 3 Administrator Notes Submitted for Review +3 Tags Mo…" at bounding box center [733, 60] width 260 height 57
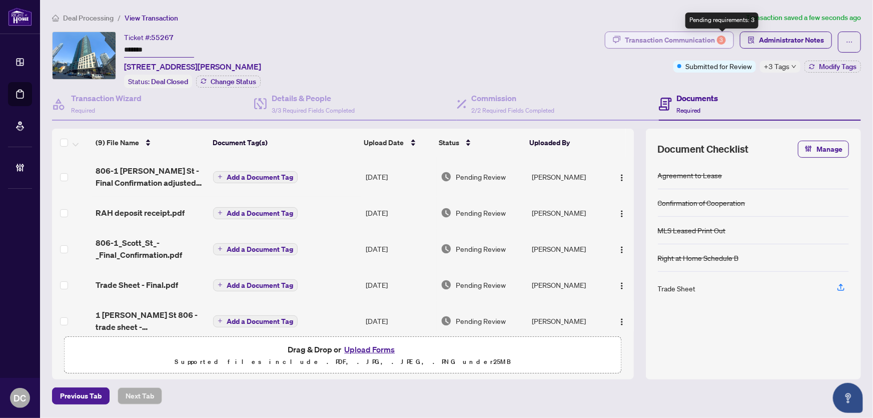
click at [720, 39] on div "3" at bounding box center [721, 40] width 9 height 9
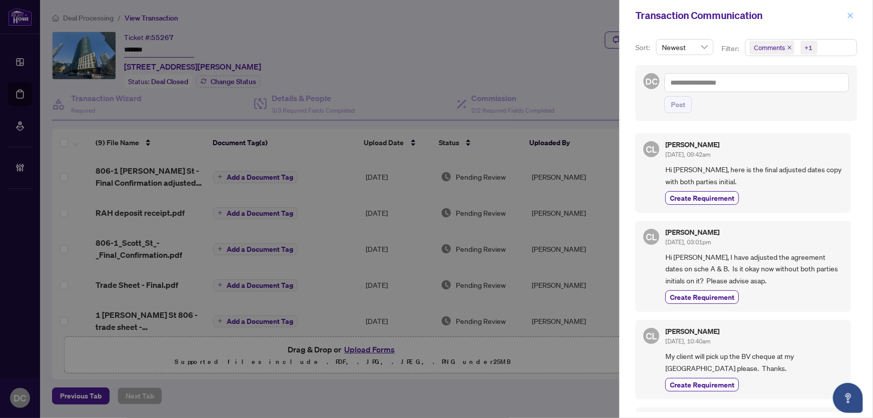
click at [852, 15] on icon "close" at bounding box center [850, 15] width 7 height 7
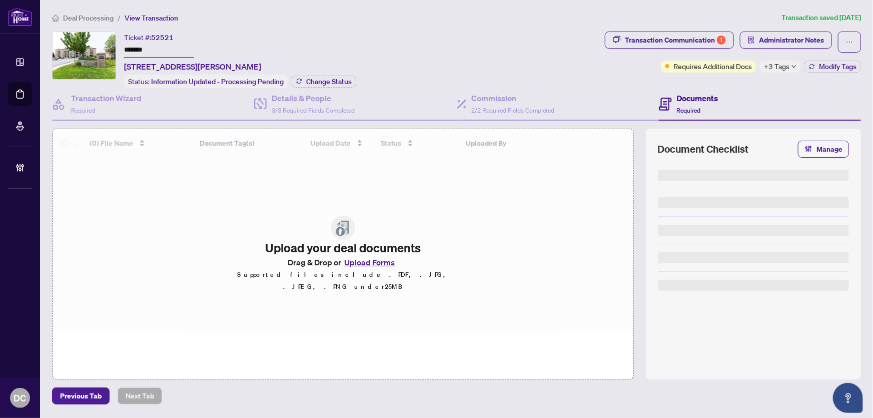
drag, startPoint x: 184, startPoint y: 51, endPoint x: 70, endPoint y: 50, distance: 114.1
click at [70, 50] on div "Ticket #: 52521 ******* [STREET_ADDRESS][PERSON_NAME] Status: Information Updat…" at bounding box center [326, 60] width 549 height 57
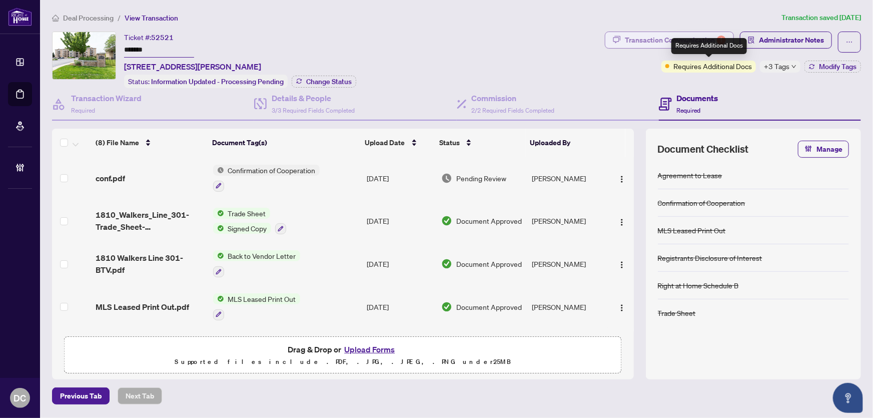
click at [710, 33] on div "Transaction Communication 1" at bounding box center [675, 40] width 101 height 16
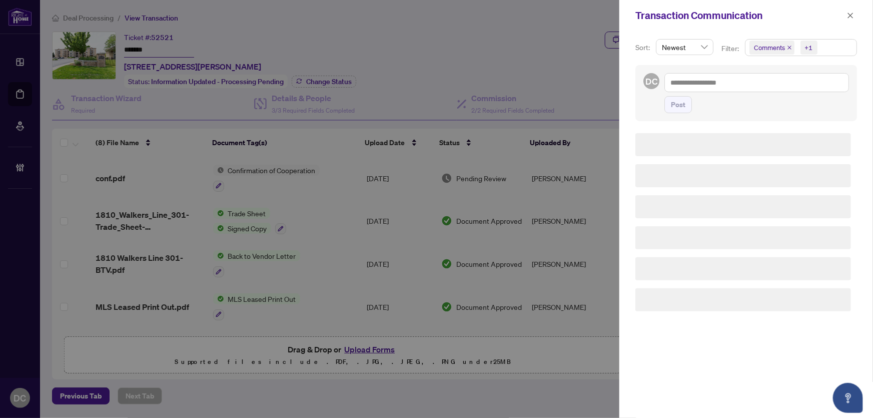
click at [696, 38] on div "Transaction Communication Sort: Newest Filter: Comments +1 DC Post" at bounding box center [436, 209] width 873 height 418
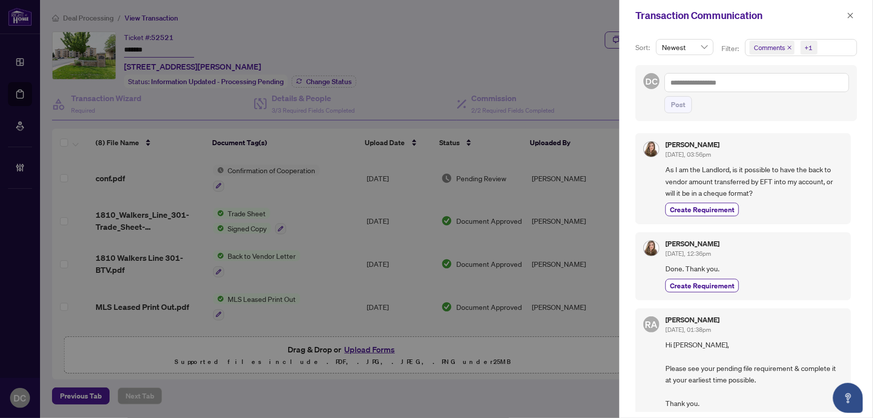
click at [846, 50] on span "Comments +1" at bounding box center [800, 48] width 111 height 16
click at [793, 87] on span "Comments" at bounding box center [782, 89] width 35 height 9
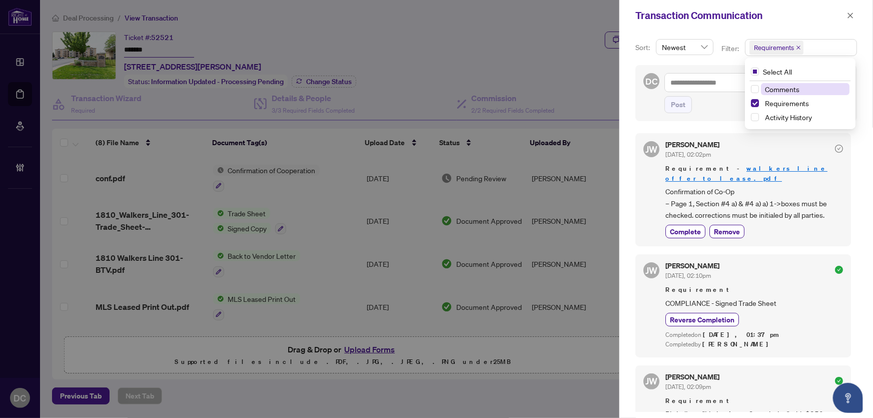
click at [793, 90] on span "Comments" at bounding box center [782, 89] width 35 height 9
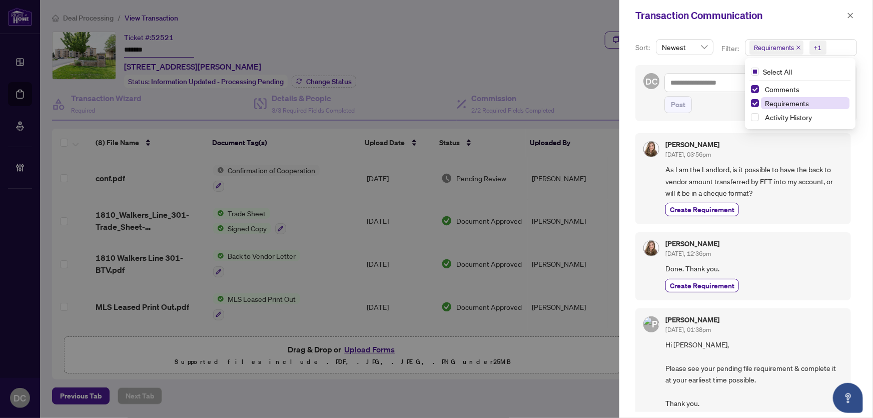
click at [793, 103] on span "Requirements" at bounding box center [787, 103] width 45 height 9
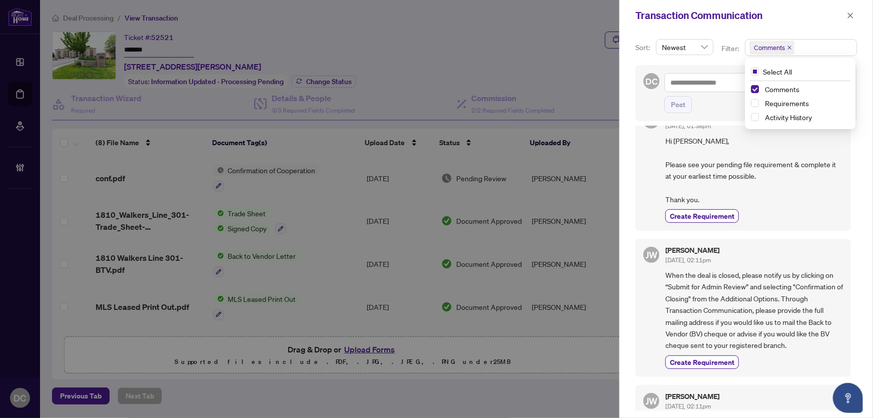
scroll to position [198, 0]
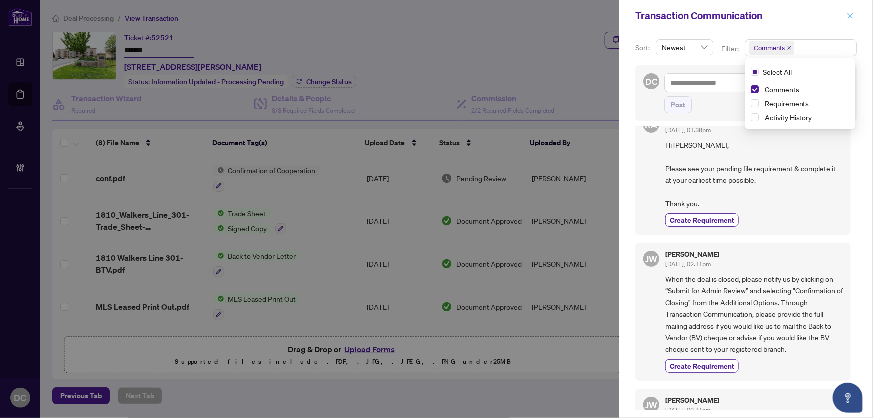
click at [849, 11] on span "button" at bounding box center [850, 16] width 7 height 16
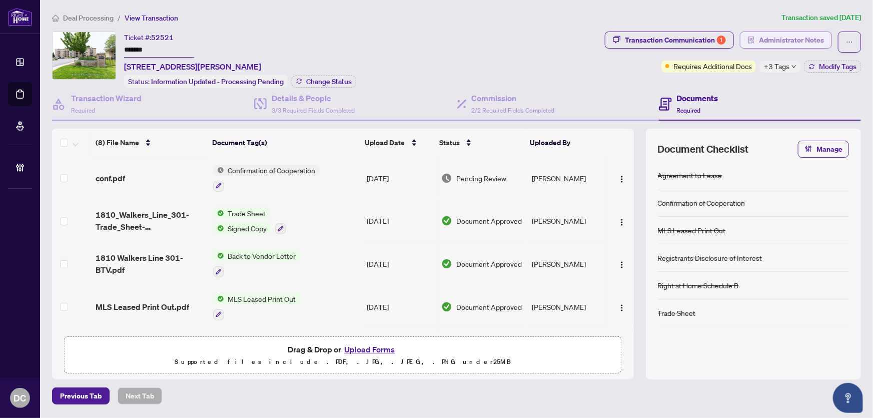
click at [807, 39] on span "Administrator Notes" at bounding box center [791, 40] width 65 height 16
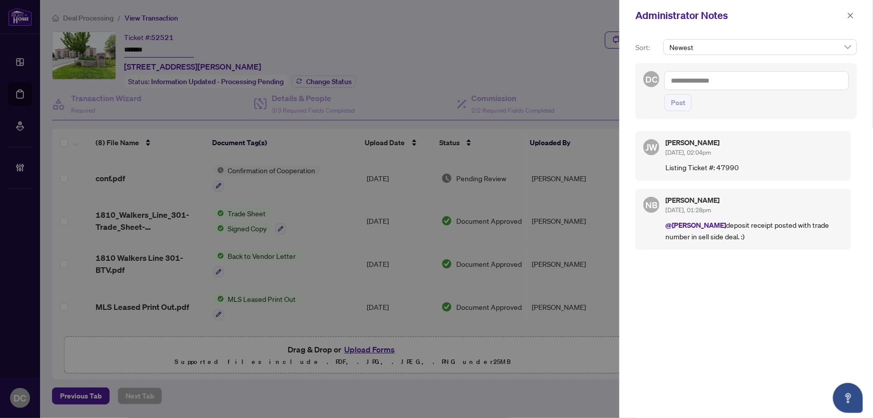
click at [766, 80] on textarea at bounding box center [756, 80] width 185 height 19
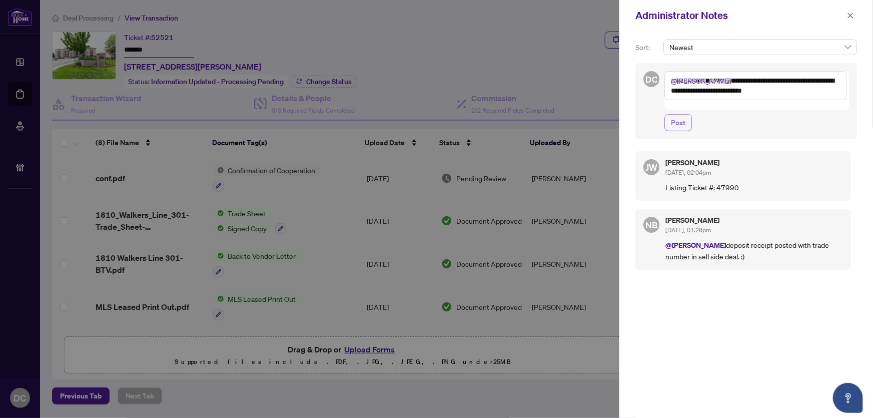
type textarea "**********"
click at [682, 117] on span "Post" at bounding box center [678, 123] width 15 height 16
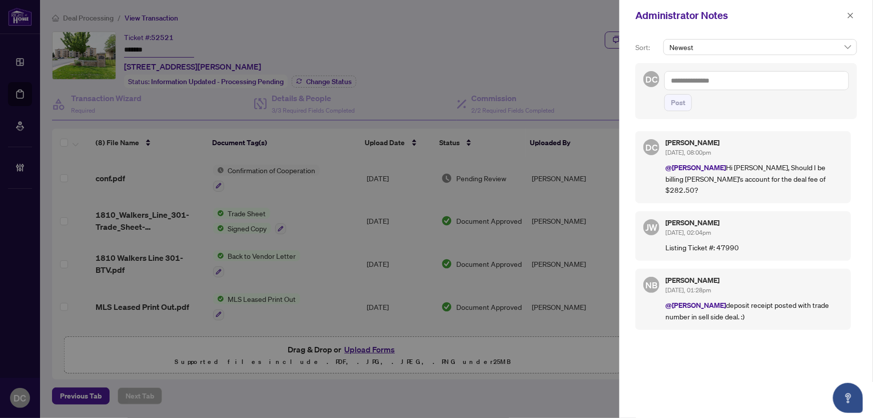
drag, startPoint x: 853, startPoint y: 17, endPoint x: 841, endPoint y: 15, distance: 11.8
click at [853, 17] on icon "close" at bounding box center [850, 15] width 7 height 7
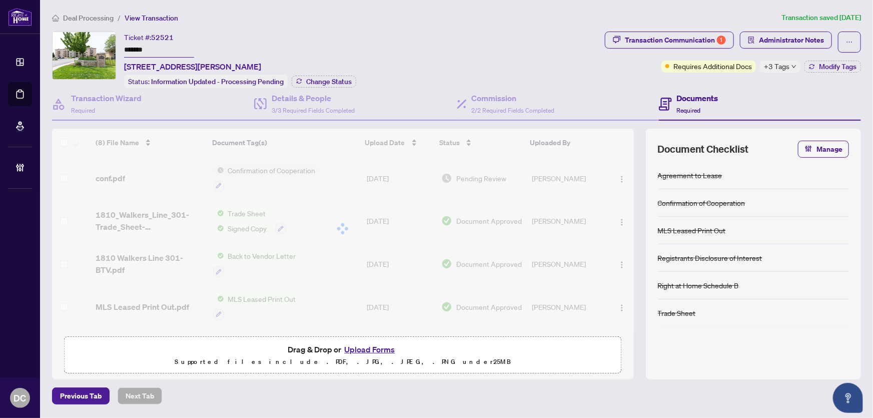
drag, startPoint x: 160, startPoint y: 47, endPoint x: 76, endPoint y: 46, distance: 84.0
click at [76, 46] on div "Ticket #: 52521 ******* 301-1810 Walker's Line, Burlington, Ontario L7M 4V3, Ca…" at bounding box center [326, 60] width 549 height 57
click at [770, 66] on span "+3 Tags" at bounding box center [777, 67] width 26 height 12
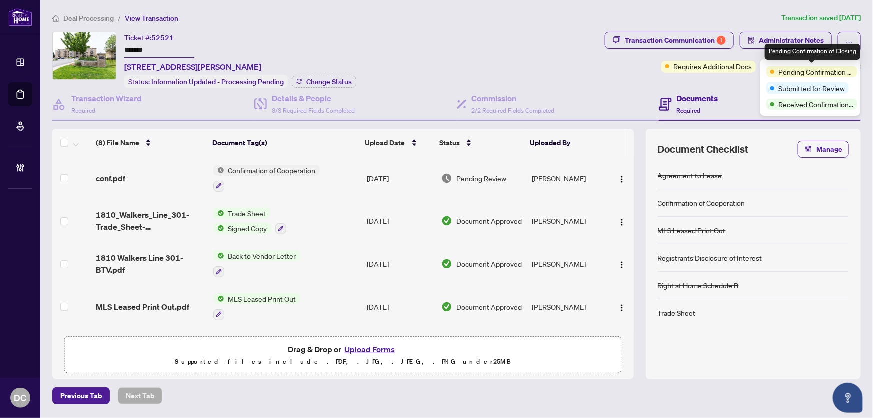
click at [730, 83] on div "Transaction Communication 1 Administrator Notes Requires Additional Docs +3 Tag…" at bounding box center [733, 60] width 260 height 57
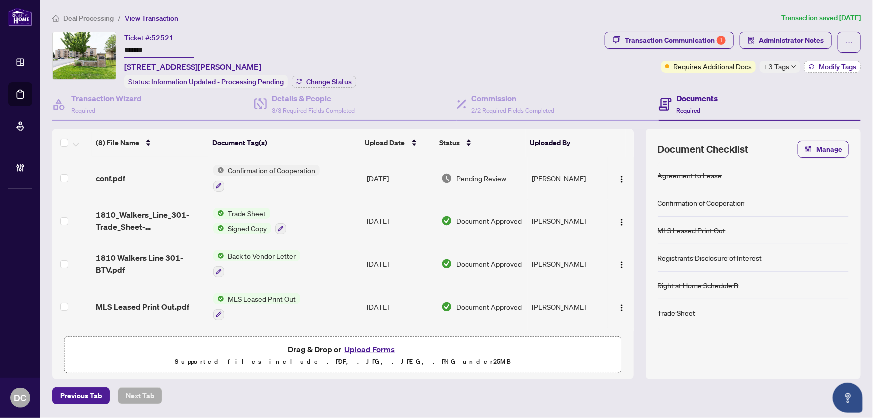
click at [830, 70] on button "Modify Tags" at bounding box center [832, 67] width 57 height 12
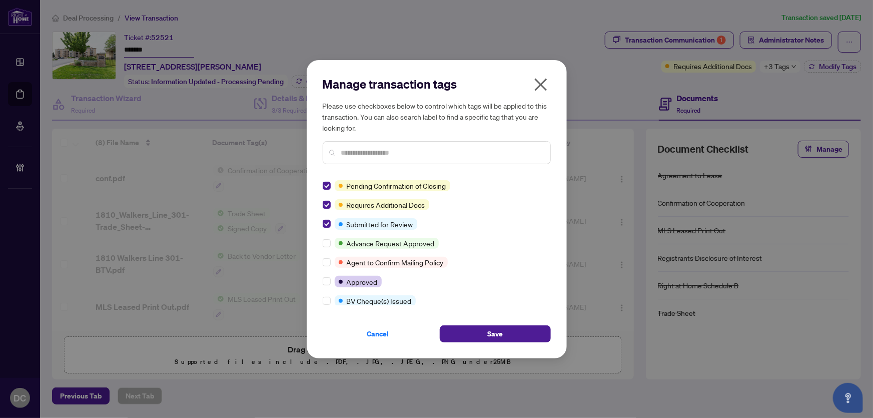
scroll to position [0, 0]
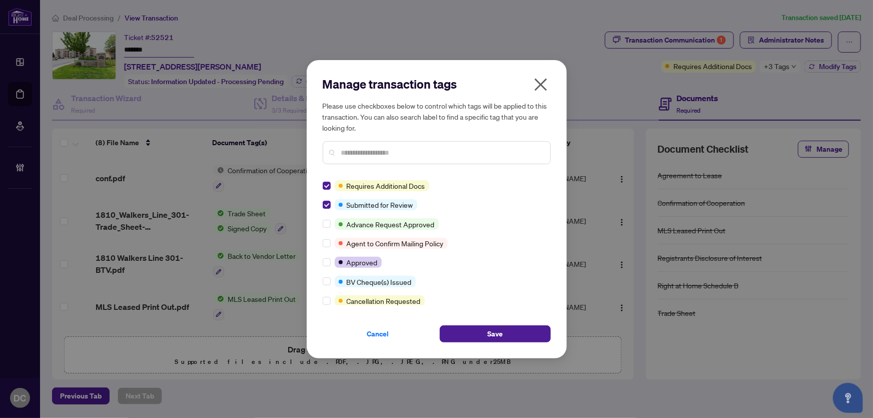
click at [395, 145] on div at bounding box center [437, 152] width 228 height 23
click at [399, 148] on input "text" at bounding box center [441, 152] width 201 height 11
click at [390, 151] on input "text" at bounding box center [441, 152] width 201 height 11
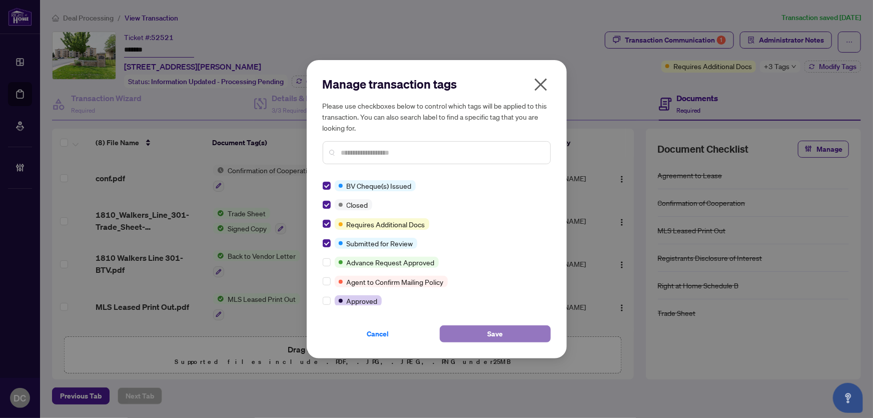
click at [493, 337] on span "Save" at bounding box center [495, 334] width 16 height 16
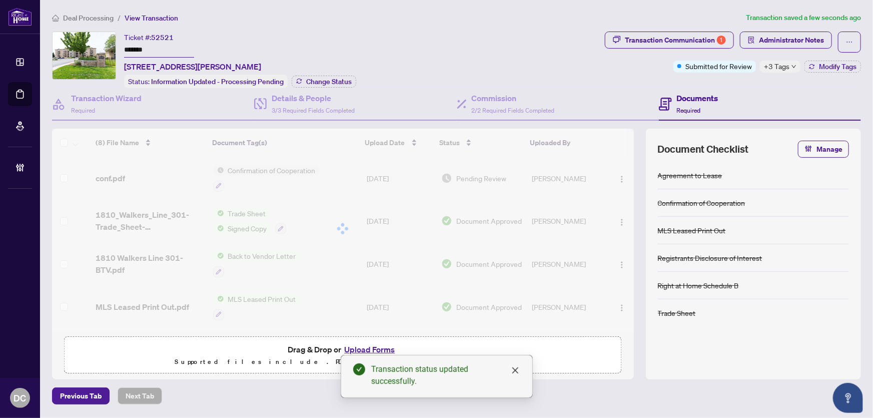
drag, startPoint x: 124, startPoint y: 50, endPoint x: 86, endPoint y: 50, distance: 38.0
click at [86, 50] on div "Ticket #: 52521 ******* 301-1810 Walker's Line, Burlington, Ontario L7M 4V3, Ca…" at bounding box center [326, 60] width 549 height 57
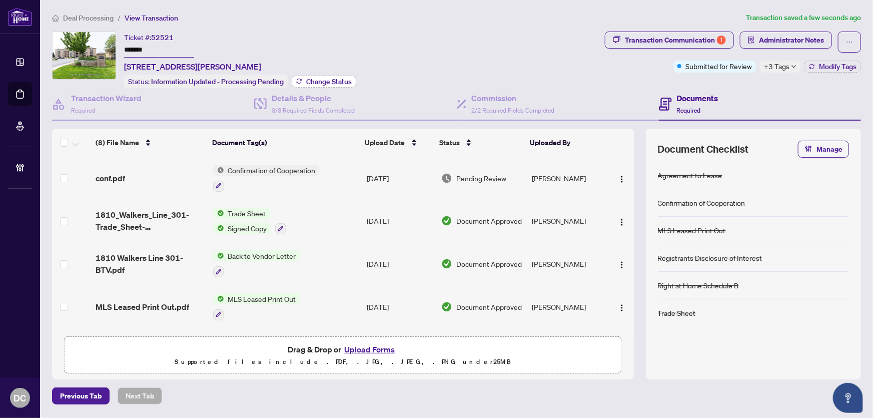
click at [332, 79] on span "Change Status" at bounding box center [329, 81] width 46 height 7
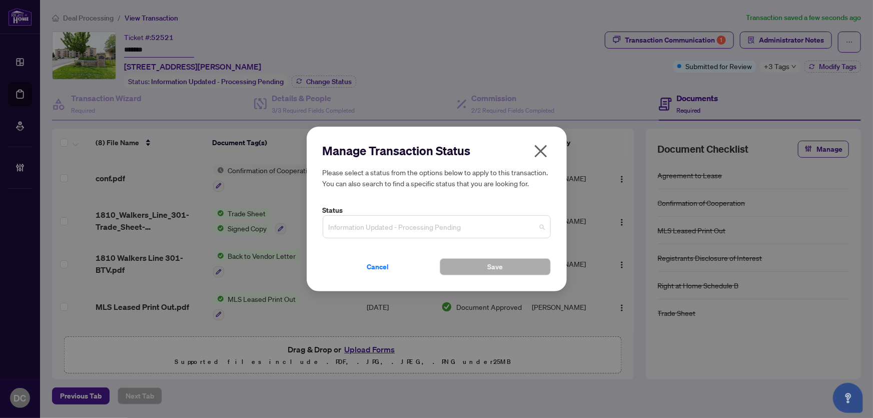
click at [422, 228] on span "Information Updated - Processing Pending" at bounding box center [437, 226] width 216 height 19
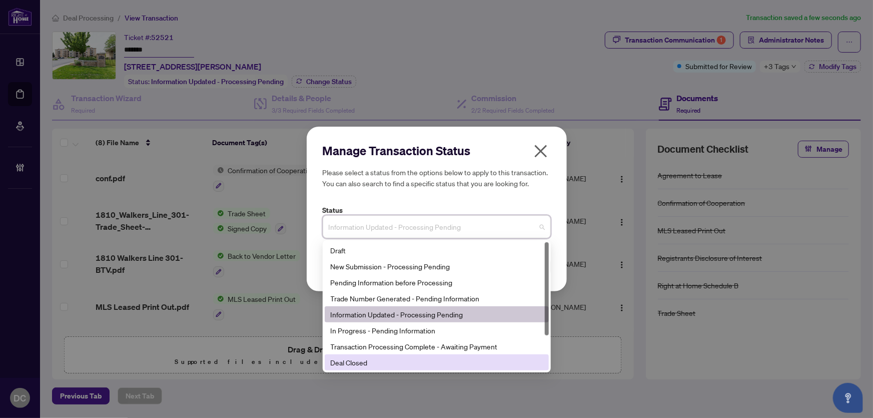
click at [367, 362] on div "Deal Closed" at bounding box center [437, 362] width 212 height 11
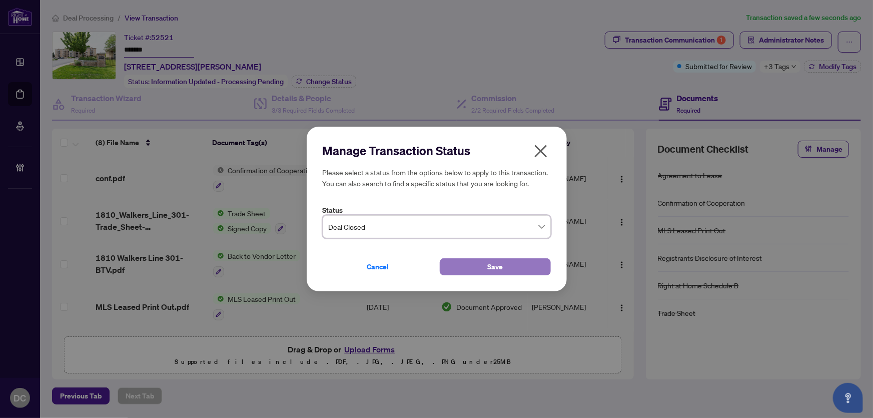
click at [465, 269] on button "Save" at bounding box center [495, 266] width 111 height 17
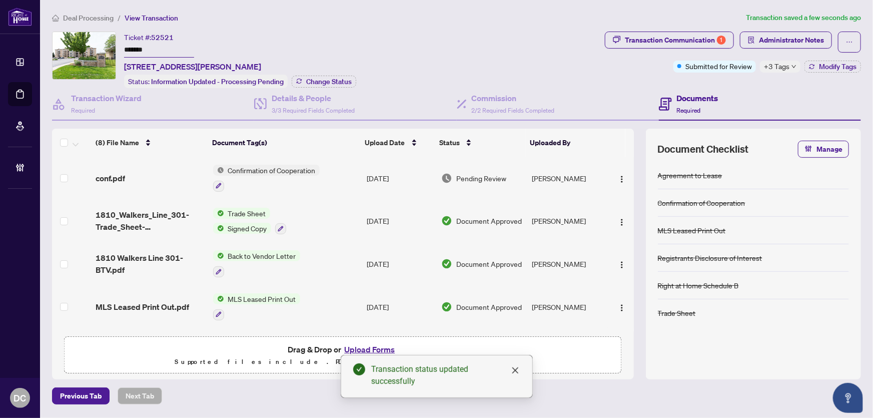
click at [778, 66] on span "+3 Tags" at bounding box center [777, 67] width 26 height 12
click at [740, 88] on div "Documents Required" at bounding box center [760, 104] width 202 height 33
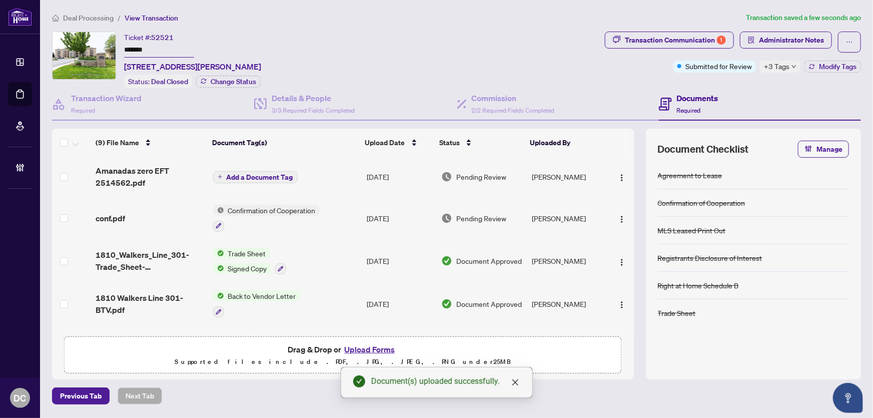
click at [791, 70] on div "+3 Tags" at bounding box center [780, 67] width 41 height 12
click at [708, 89] on div "Documents Required" at bounding box center [760, 104] width 202 height 33
click at [835, 68] on span "Modify Tags" at bounding box center [838, 66] width 38 height 7
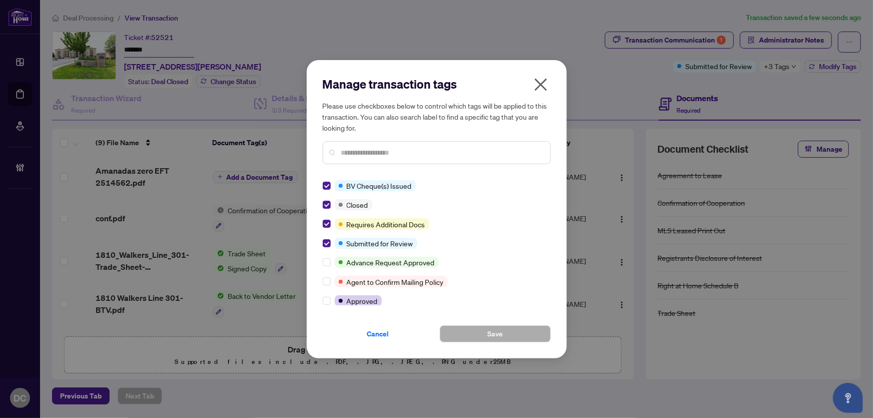
click at [405, 149] on input "text" at bounding box center [441, 152] width 201 height 11
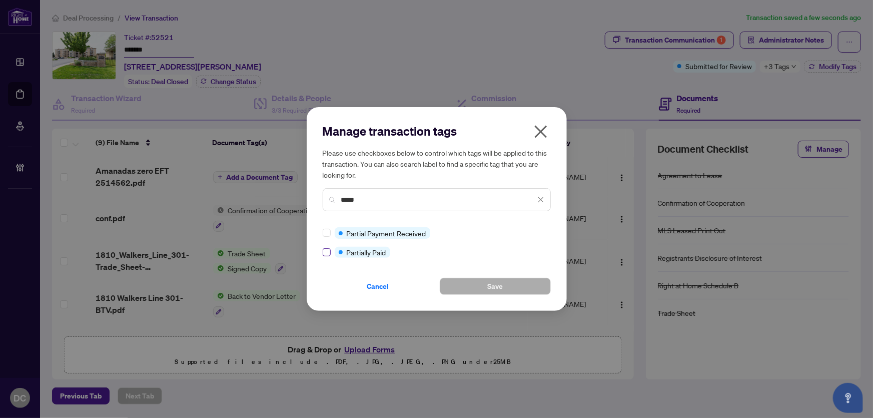
type input "*****"
click at [482, 285] on button "Save" at bounding box center [495, 286] width 111 height 17
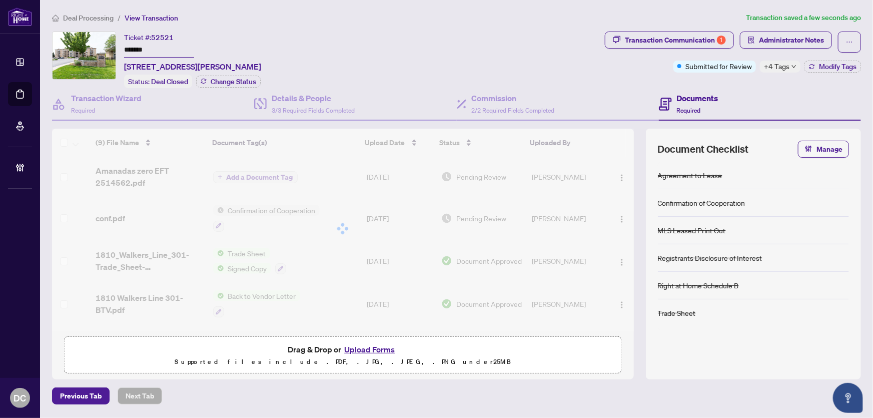
click at [374, 25] on div "Deal Processing / View Transaction Transaction saved a few seconds ago Ticket #…" at bounding box center [456, 208] width 817 height 392
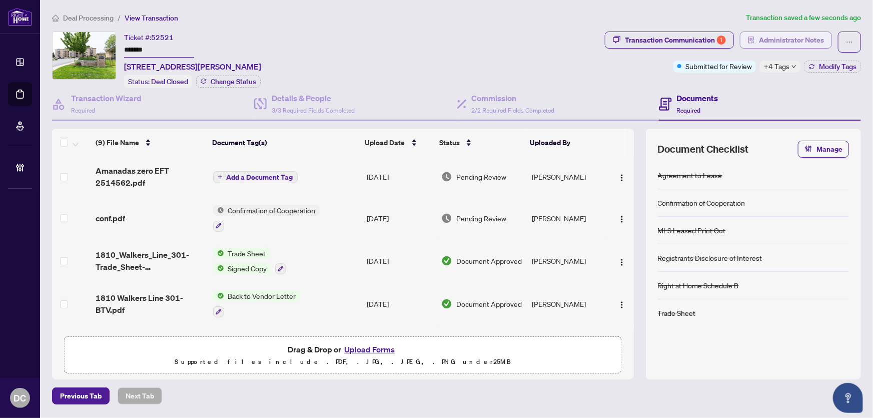
click at [831, 37] on button "Administrator Notes" at bounding box center [786, 40] width 92 height 17
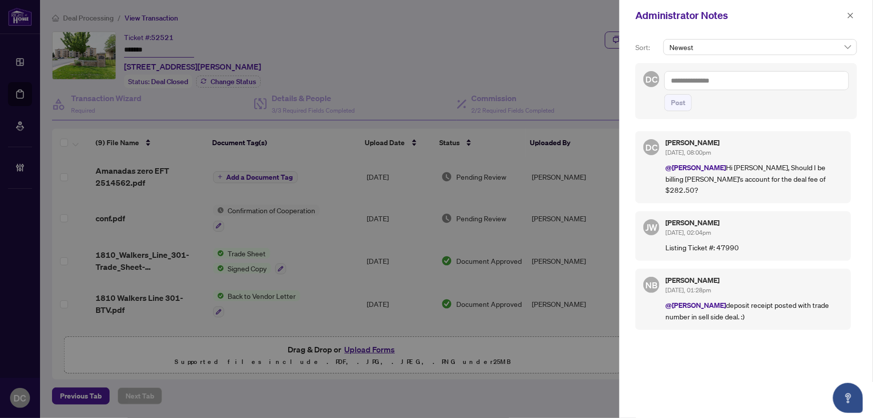
click at [716, 60] on div "Newest" at bounding box center [760, 51] width 198 height 24
click at [713, 87] on textarea at bounding box center [756, 80] width 185 height 19
paste textarea "**********"
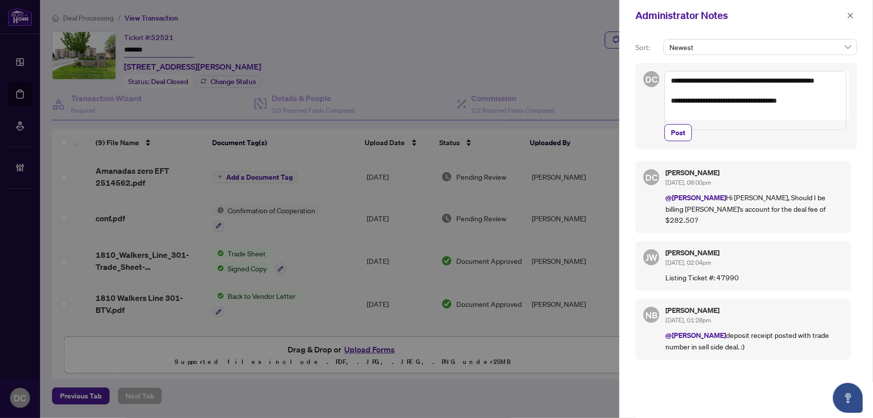
click at [732, 80] on textarea "**********" at bounding box center [755, 100] width 182 height 59
type textarea "**********"
click at [668, 141] on button "Post" at bounding box center [678, 132] width 28 height 17
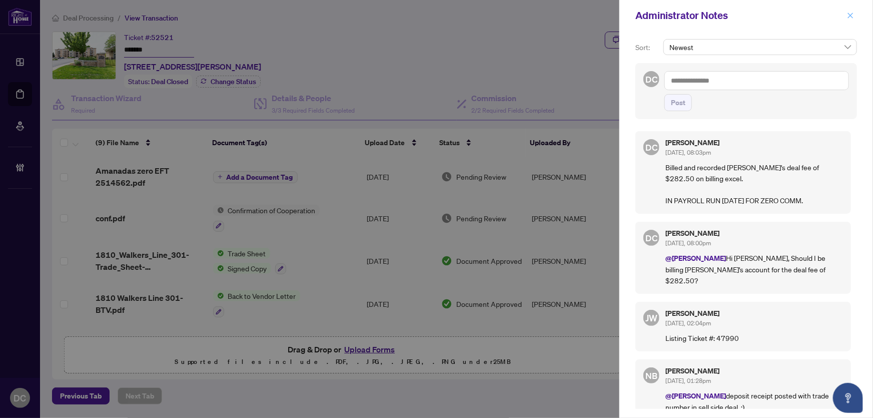
click at [852, 18] on icon "close" at bounding box center [851, 16] width 6 height 6
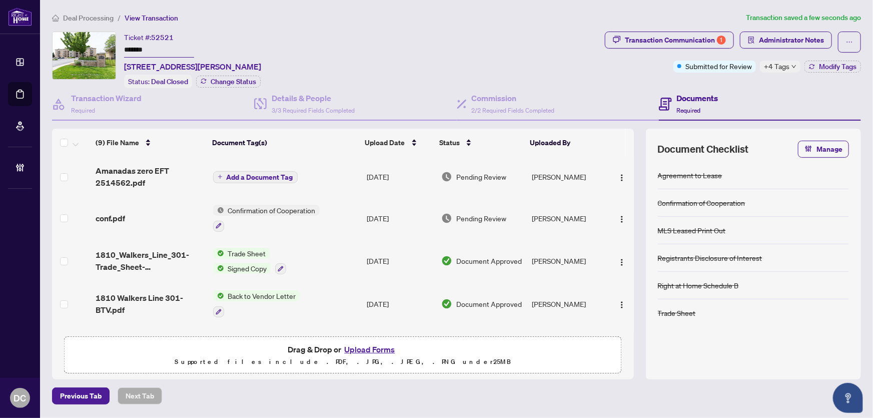
drag, startPoint x: 160, startPoint y: 50, endPoint x: 105, endPoint y: 48, distance: 55.6
click at [105, 48] on div "Ticket #: 52521 ******* 301-1810 Walker's Line, Burlington, Ontario L7M 4V3, Ca…" at bounding box center [326, 60] width 549 height 57
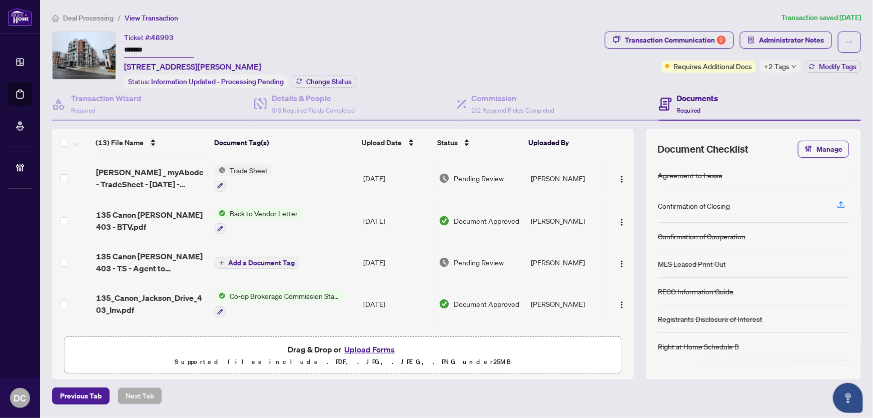
drag, startPoint x: 169, startPoint y: 50, endPoint x: 71, endPoint y: 50, distance: 98.0
click at [71, 50] on div "Ticket #: 48993 ******* [STREET_ADDRESS][PERSON_NAME] Status: Information Updat…" at bounding box center [326, 60] width 549 height 57
click at [318, 80] on span "Change Status" at bounding box center [329, 81] width 46 height 7
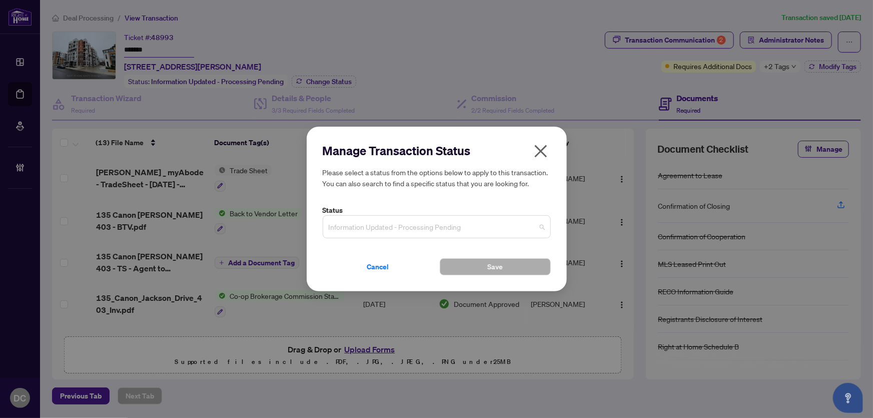
click at [463, 229] on span "Information Updated - Processing Pending" at bounding box center [437, 226] width 216 height 19
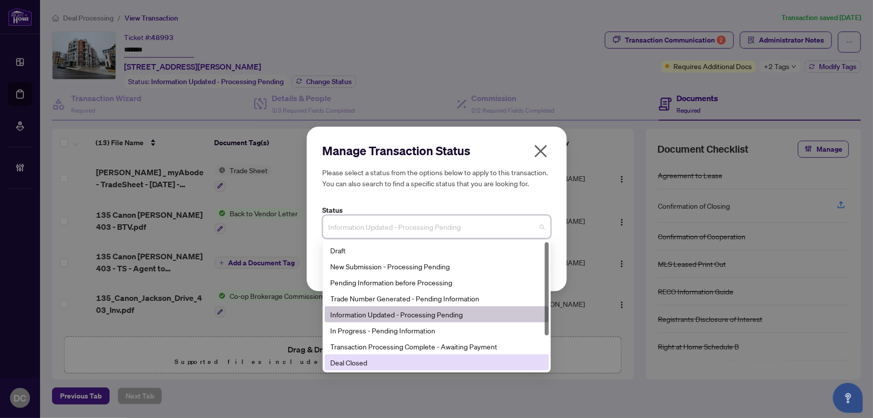
click at [402, 364] on div "Deal Closed" at bounding box center [437, 362] width 212 height 11
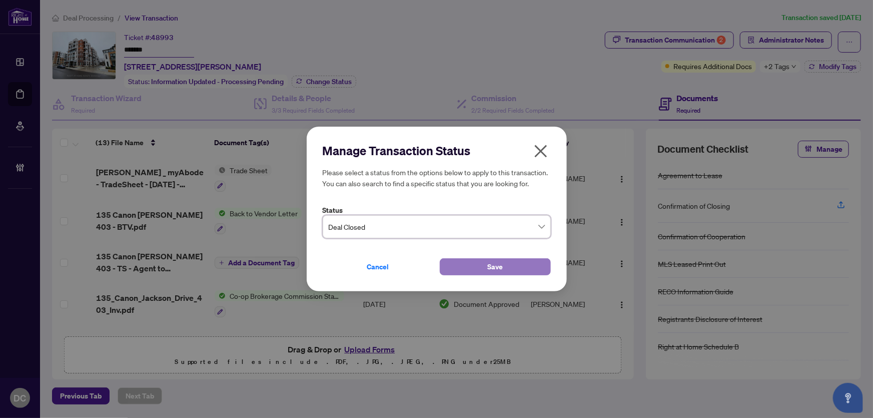
click at [462, 270] on button "Save" at bounding box center [495, 266] width 111 height 17
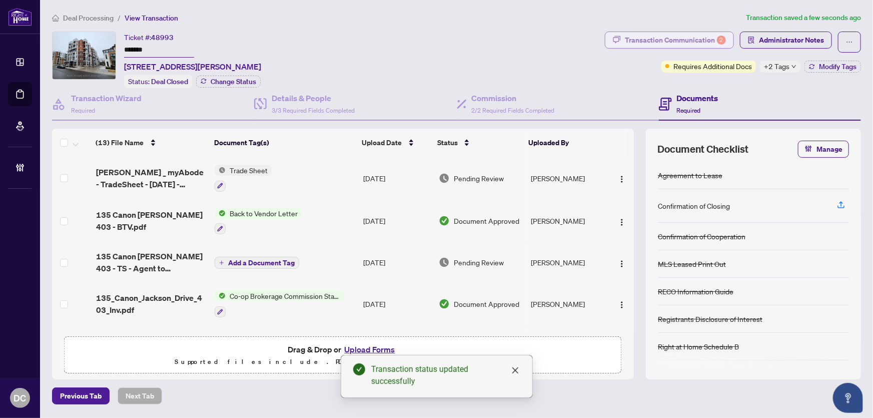
drag, startPoint x: 684, startPoint y: 42, endPoint x: 673, endPoint y: 41, distance: 11.5
click at [673, 41] on div "Transaction Communication 2" at bounding box center [675, 40] width 101 height 16
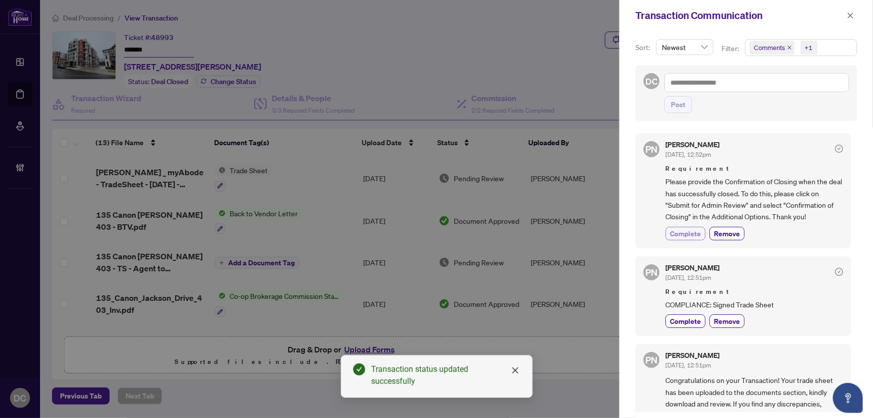
click at [694, 231] on span "Complete" at bounding box center [685, 233] width 31 height 11
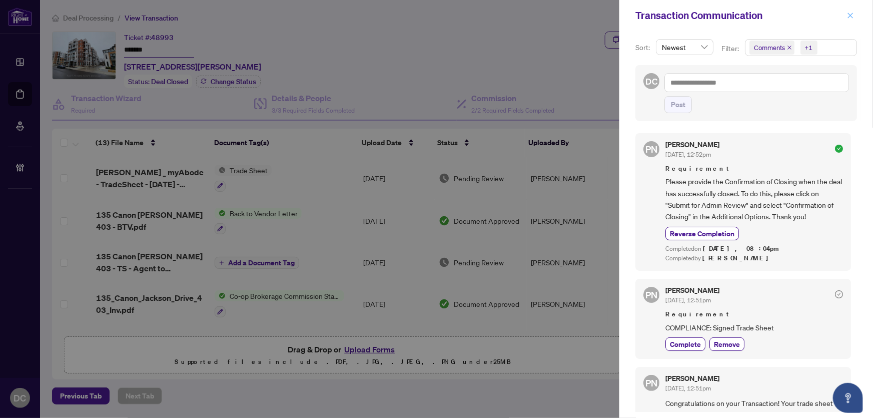
click at [851, 16] on icon "close" at bounding box center [850, 15] width 7 height 7
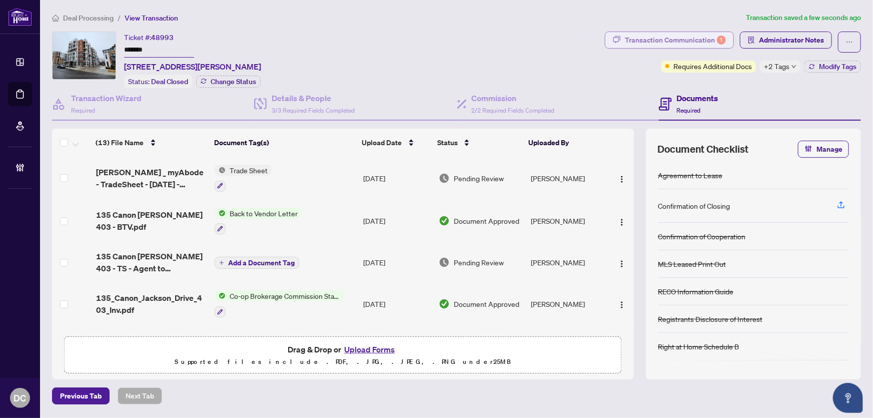
click at [670, 34] on div "Transaction Communication 1" at bounding box center [675, 40] width 101 height 16
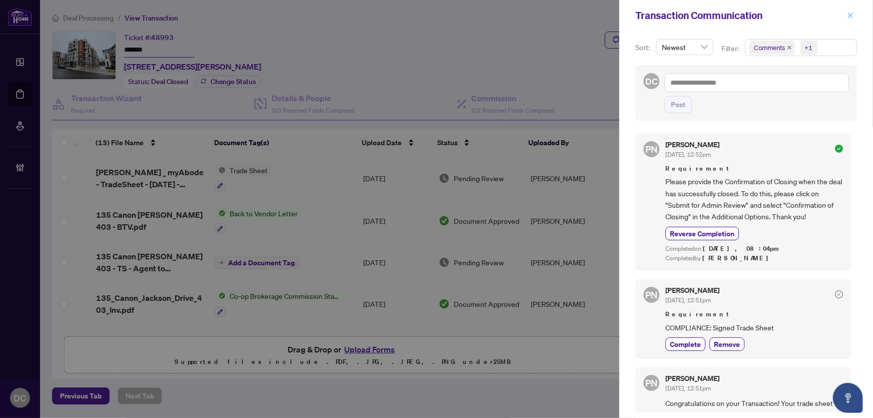
click at [850, 15] on icon "close" at bounding box center [851, 16] width 6 height 6
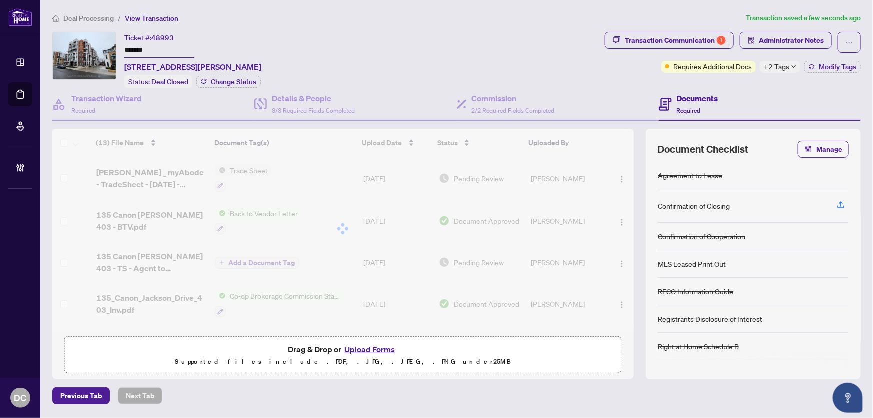
click at [783, 41] on span "Administrator Notes" at bounding box center [791, 40] width 65 height 16
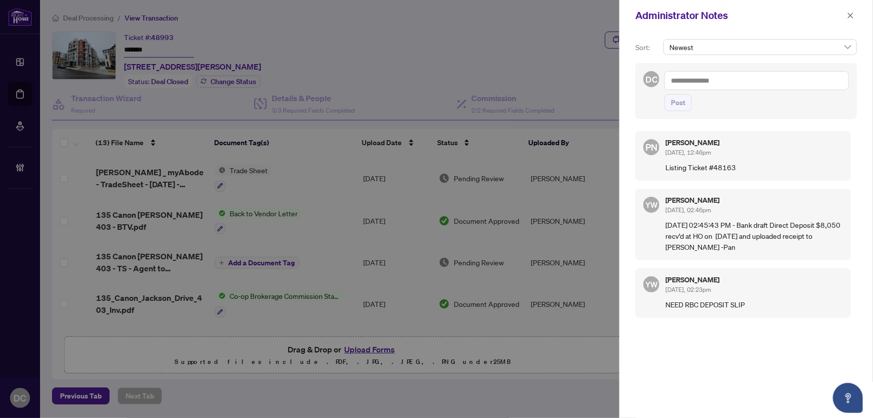
click at [852, 16] on icon "close" at bounding box center [850, 15] width 7 height 7
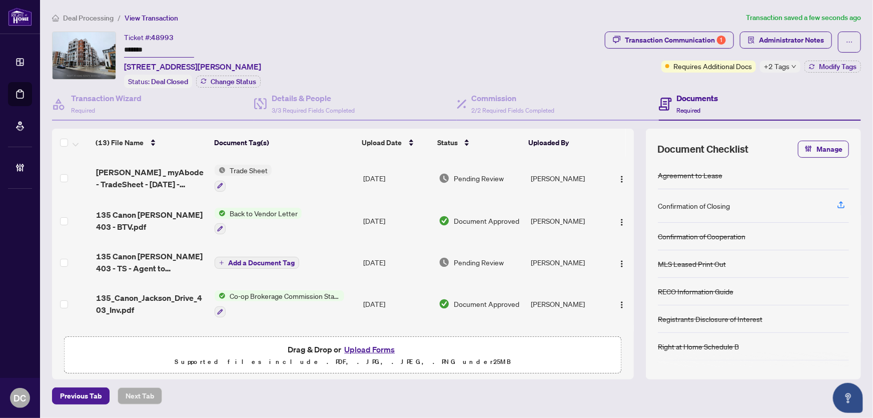
click at [353, 294] on td "Co-op Brokerage Commission Statement" at bounding box center [285, 303] width 149 height 43
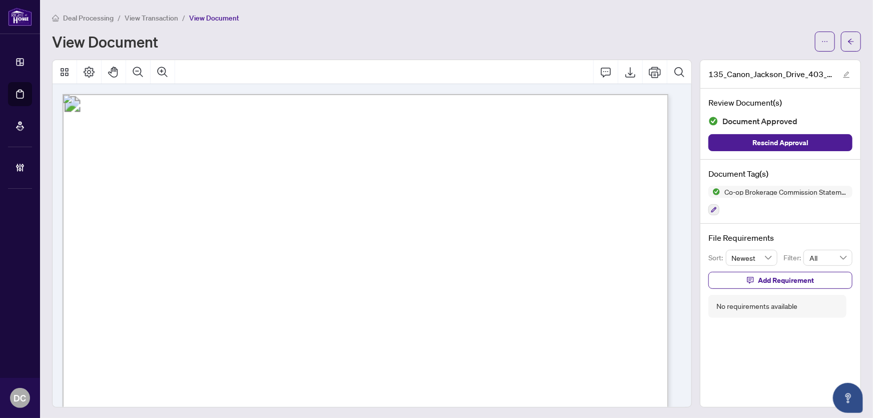
scroll to position [182, 0]
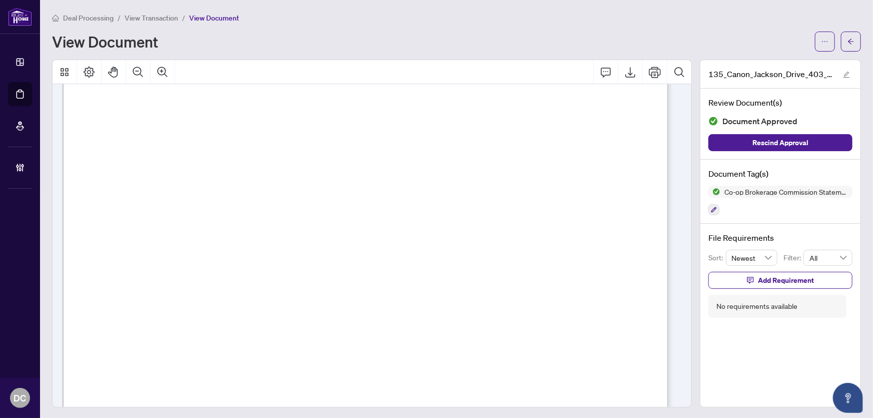
drag, startPoint x: 840, startPoint y: 38, endPoint x: 19, endPoint y: 138, distance: 826.9
click at [841, 38] on button "button" at bounding box center [851, 42] width 20 height 20
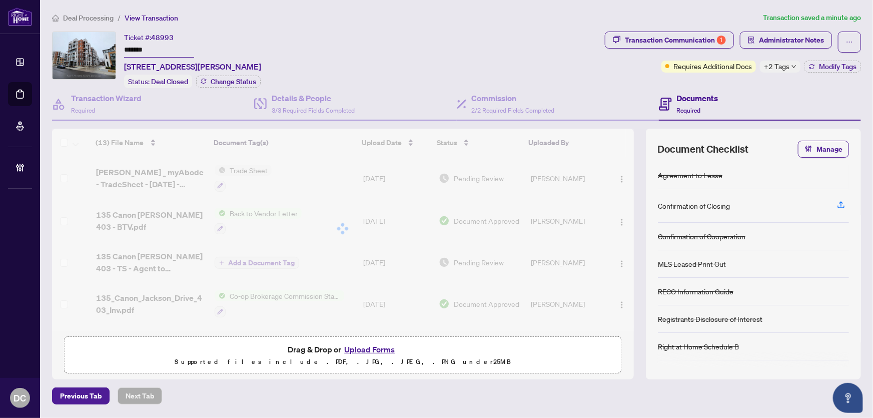
drag, startPoint x: 127, startPoint y: 49, endPoint x: 98, endPoint y: 69, distance: 35.5
click at [86, 49] on div "Ticket #: 48993 ******* 403-135 Canon Jackson Dr, Toronto, Ontario M6M 0C3, Can…" at bounding box center [326, 60] width 549 height 57
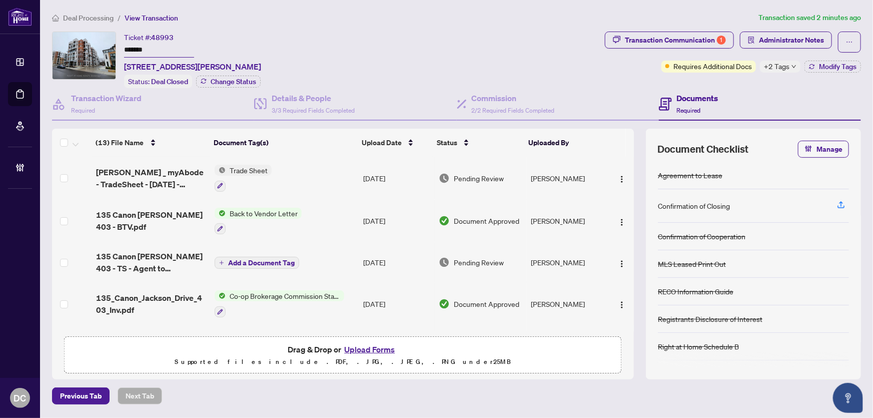
click at [789, 65] on span "+2 Tags" at bounding box center [777, 67] width 26 height 12
click at [744, 84] on div "Transaction Communication 1 Administrator Notes Requires Additional Docs +2 Tag…" at bounding box center [733, 60] width 260 height 57
click at [853, 64] on span "Modify Tags" at bounding box center [838, 66] width 38 height 7
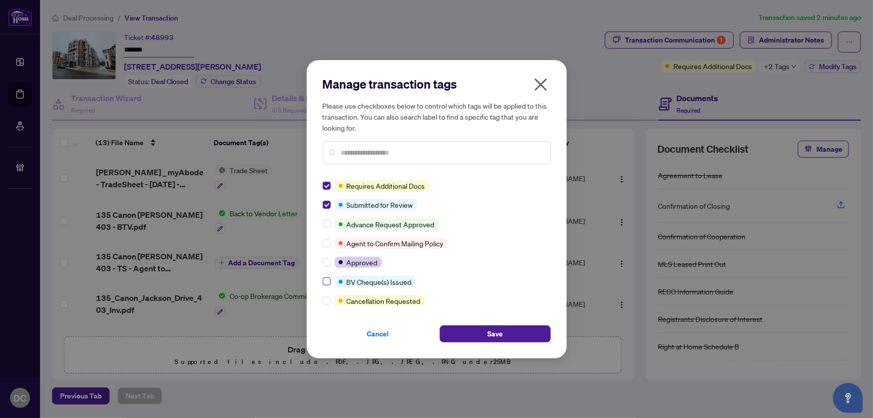
click at [325, 276] on label at bounding box center [327, 281] width 8 height 11
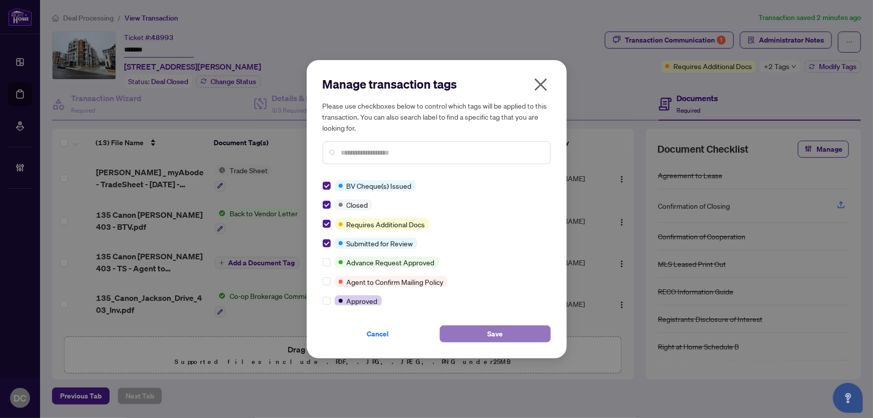
click at [474, 333] on button "Save" at bounding box center [495, 333] width 111 height 17
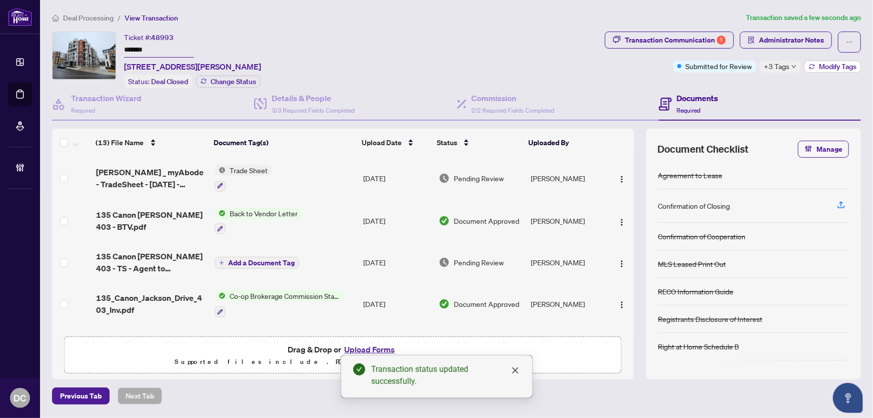
click at [832, 65] on span "Modify Tags" at bounding box center [838, 66] width 38 height 7
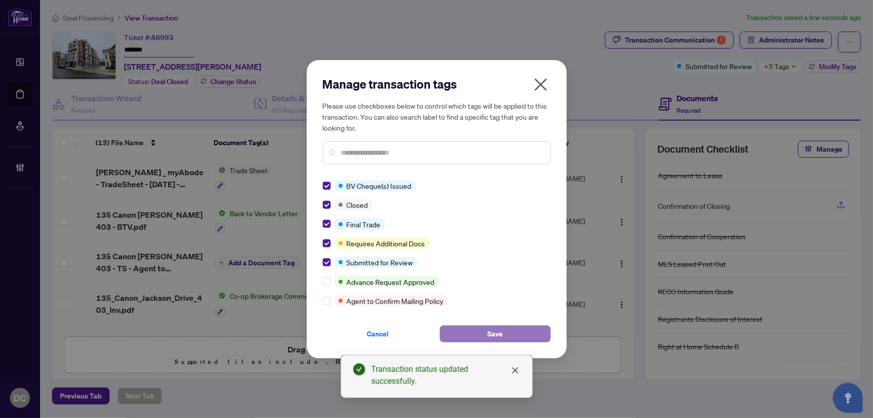
click at [457, 331] on button "Save" at bounding box center [495, 333] width 111 height 17
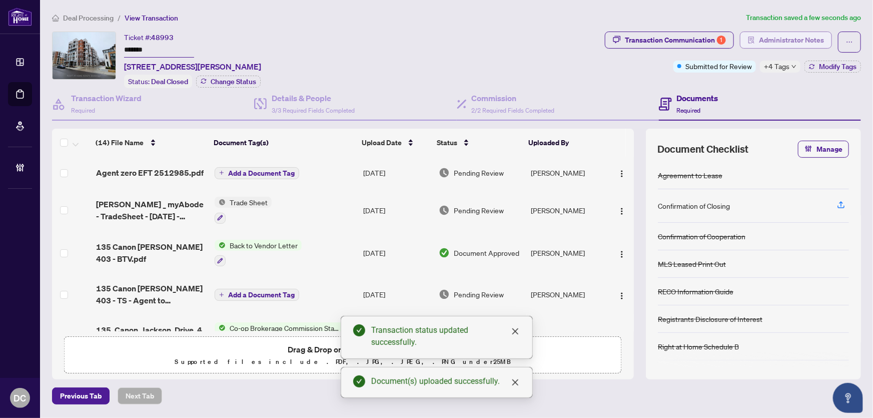
click at [784, 41] on span "Administrator Notes" at bounding box center [791, 40] width 65 height 16
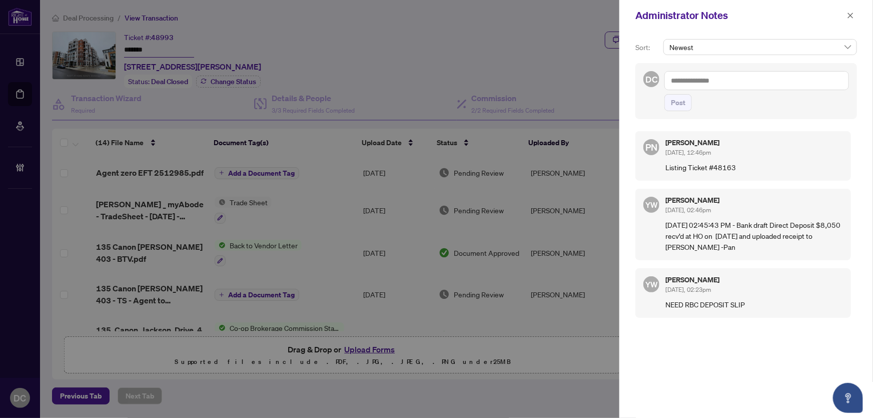
click at [744, 64] on div "DC Post" at bounding box center [746, 91] width 222 height 56
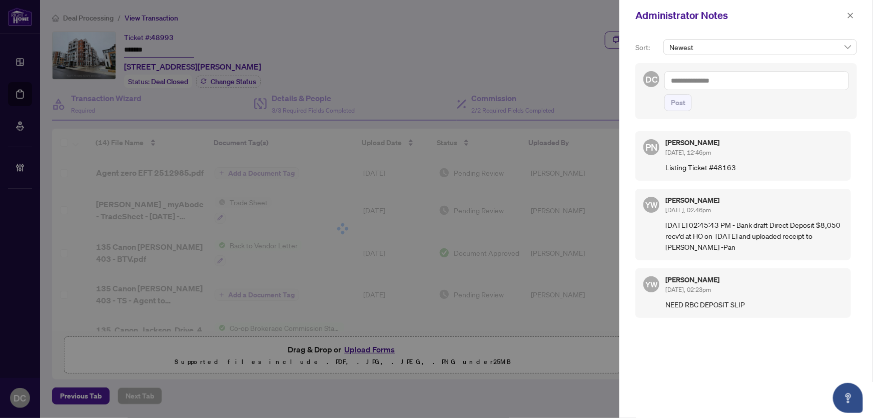
click at [743, 77] on textarea at bounding box center [756, 80] width 185 height 19
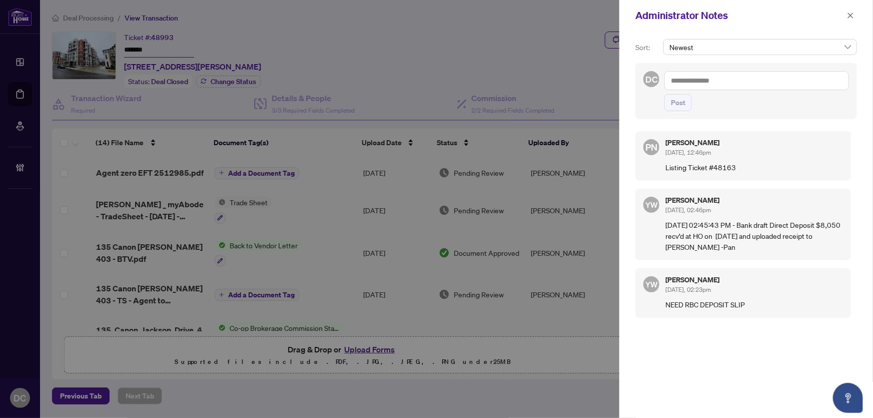
paste textarea "**********"
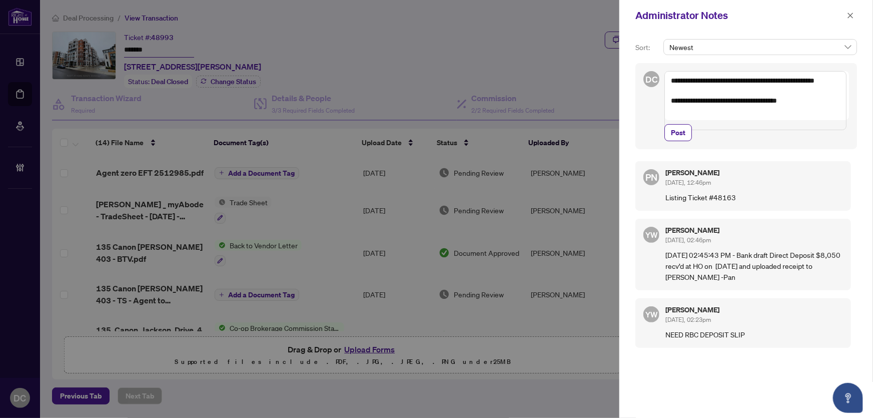
click at [826, 100] on textarea "**********" at bounding box center [755, 100] width 182 height 59
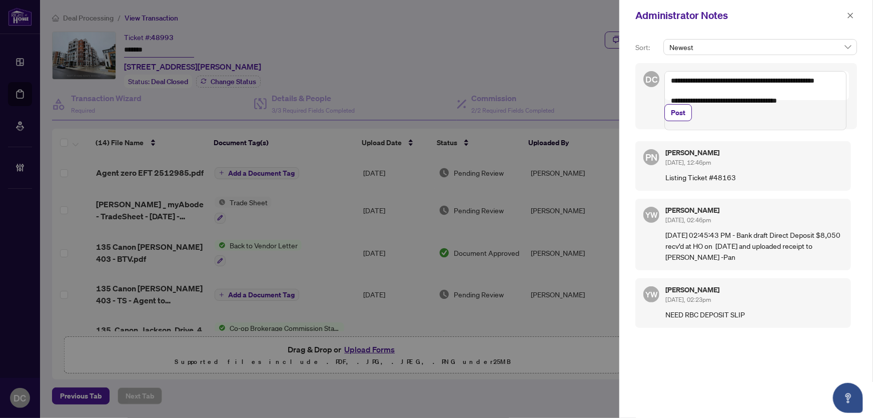
click at [671, 78] on textarea "**********" at bounding box center [755, 100] width 182 height 59
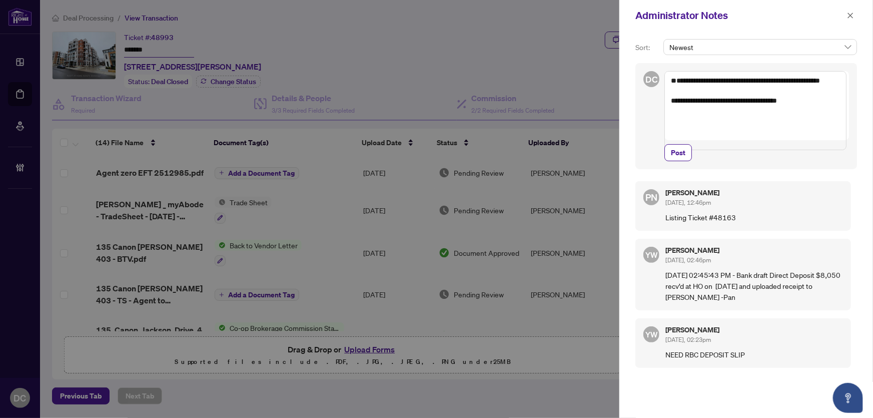
click at [687, 83] on textarea "**********" at bounding box center [755, 110] width 182 height 79
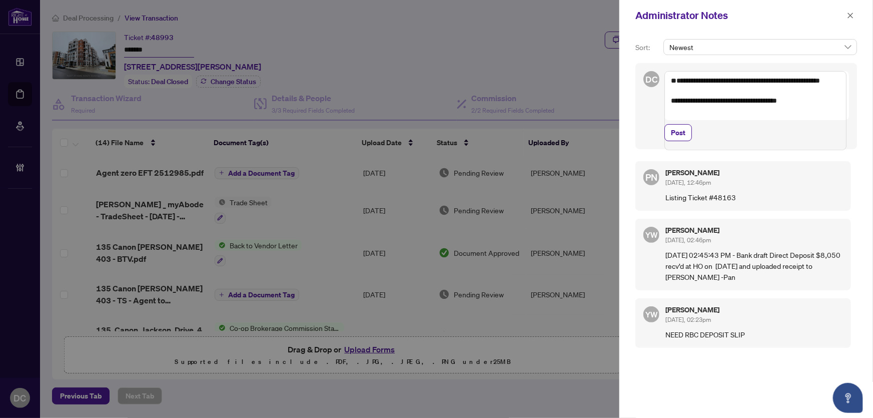
paste textarea "**********"
type textarea "**********"
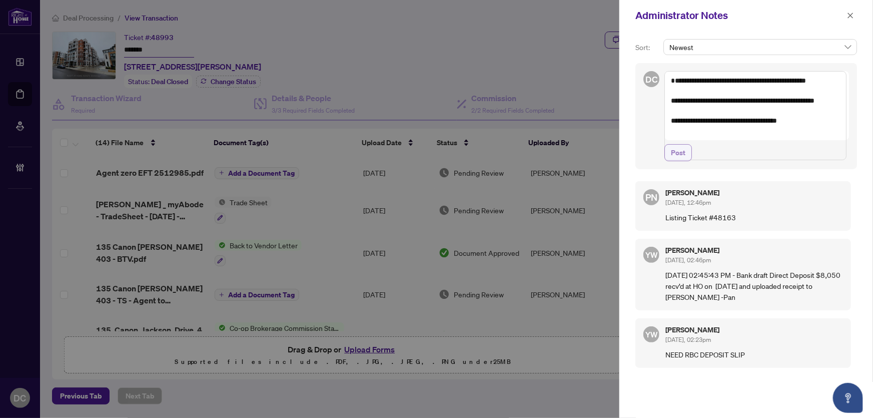
drag, startPoint x: 680, startPoint y: 170, endPoint x: 693, endPoint y: 164, distance: 14.1
click at [680, 161] on span "Post" at bounding box center [678, 153] width 15 height 16
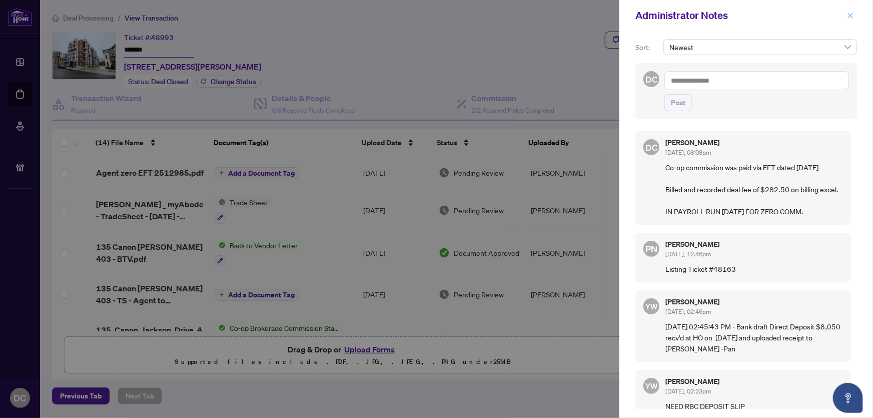
click at [853, 15] on icon "close" at bounding box center [850, 15] width 7 height 7
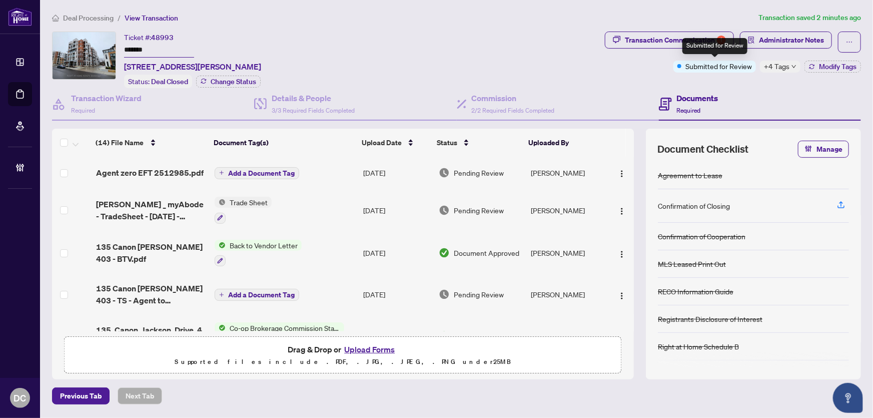
click at [768, 65] on span "+4 Tags" at bounding box center [777, 67] width 26 height 12
click at [719, 90] on div "Documents Required" at bounding box center [760, 104] width 202 height 33
drag, startPoint x: 168, startPoint y: 50, endPoint x: 99, endPoint y: 50, distance: 69.0
click at [99, 50] on div "Ticket #: 48993 ******* 403-135 Canon Jackson Dr, Toronto, Ontario M6M 0C3, Can…" at bounding box center [326, 60] width 549 height 57
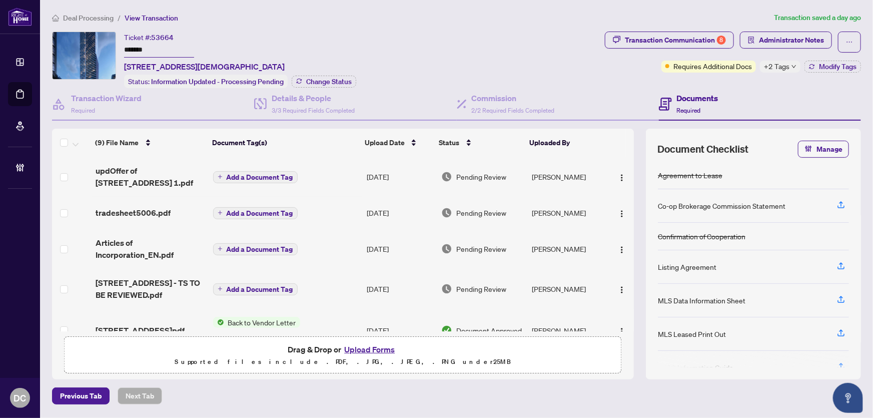
drag, startPoint x: 159, startPoint y: 49, endPoint x: 114, endPoint y: 47, distance: 45.1
click at [114, 47] on div "Ticket #: 53664 ******* [STREET_ADDRESS] Status: Information Updated - Processi…" at bounding box center [326, 60] width 549 height 57
click at [331, 80] on span "Change Status" at bounding box center [329, 81] width 46 height 7
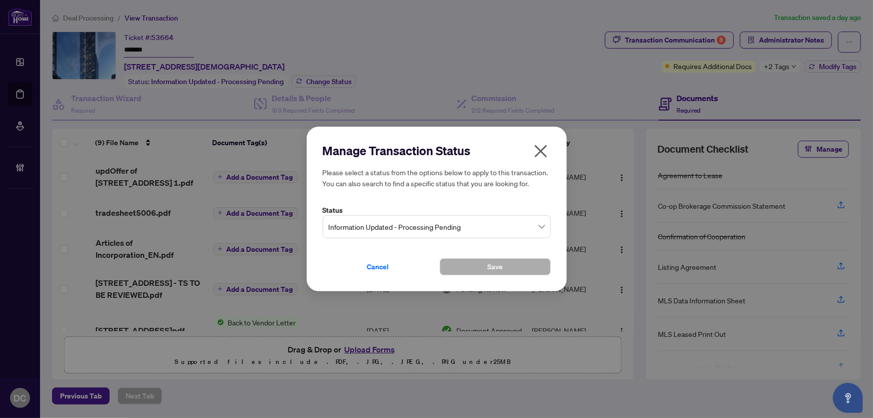
click at [369, 228] on span "Information Updated - Processing Pending" at bounding box center [437, 226] width 216 height 19
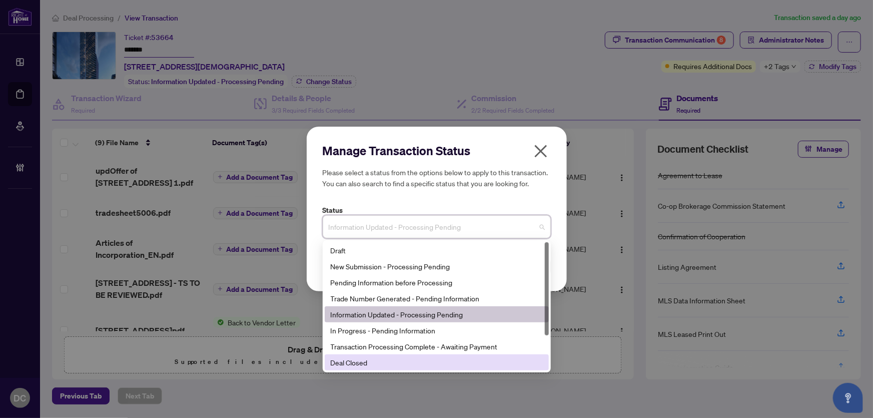
click at [361, 363] on div "Deal Closed" at bounding box center [437, 362] width 212 height 11
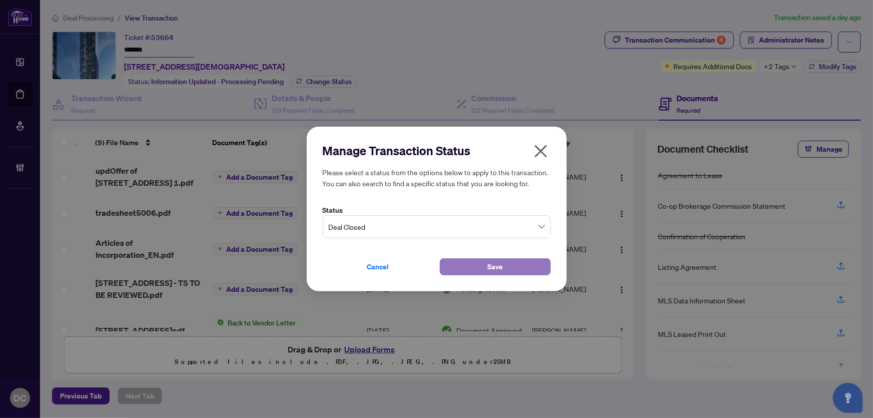
click at [459, 265] on button "Save" at bounding box center [495, 266] width 111 height 17
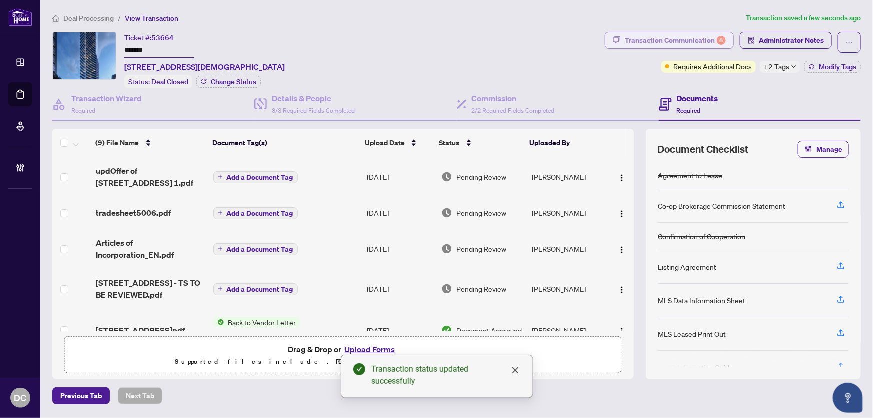
click at [699, 35] on div "Transaction Communication 8" at bounding box center [675, 40] width 101 height 16
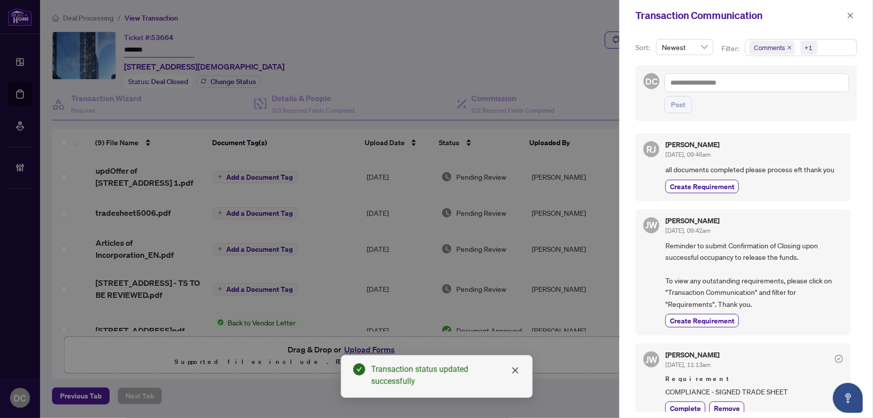
click at [821, 47] on span "Comments +1" at bounding box center [800, 48] width 111 height 16
click at [794, 218] on div "Jackie Wu Sep/25/2025, 09:42am" at bounding box center [754, 226] width 178 height 19
click at [824, 46] on span "Comments +1" at bounding box center [800, 48] width 111 height 16
click at [800, 90] on span "Comments" at bounding box center [805, 89] width 89 height 12
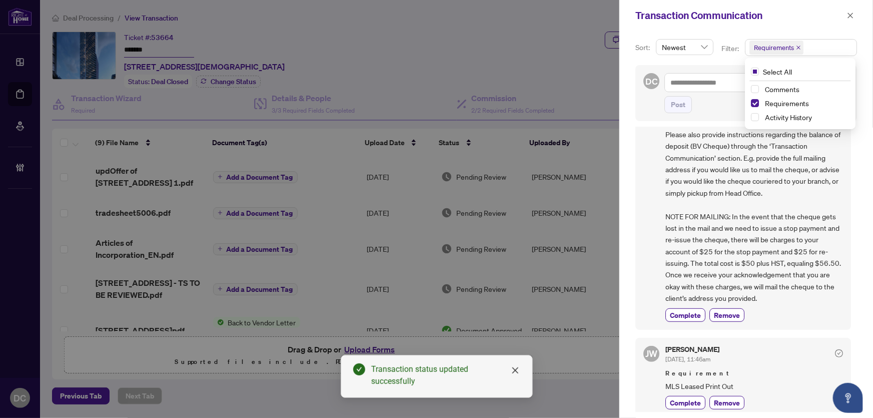
scroll to position [227, 0]
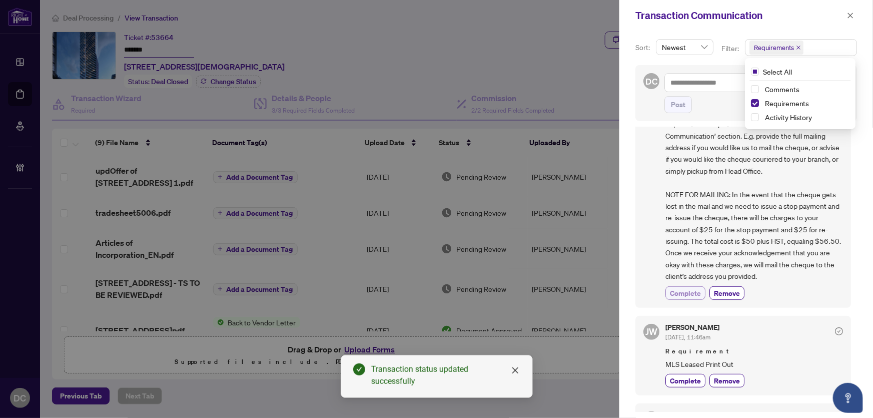
click at [692, 291] on span "Complete" at bounding box center [685, 293] width 31 height 11
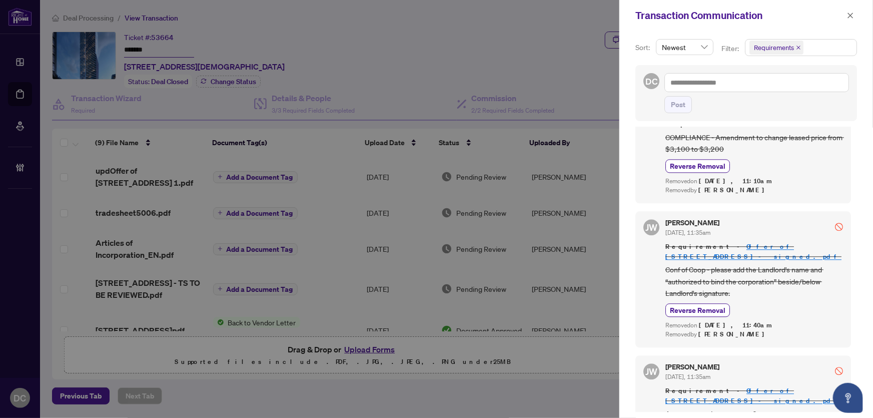
scroll to position [1319, 0]
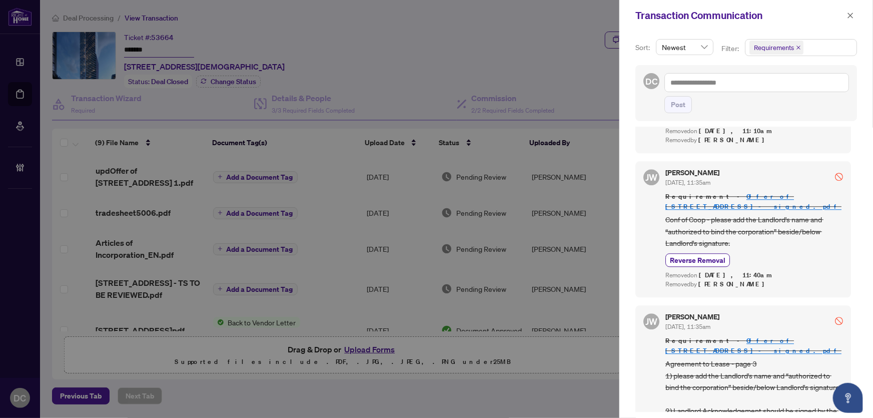
click at [847, 13] on icon "close" at bounding box center [850, 15] width 7 height 7
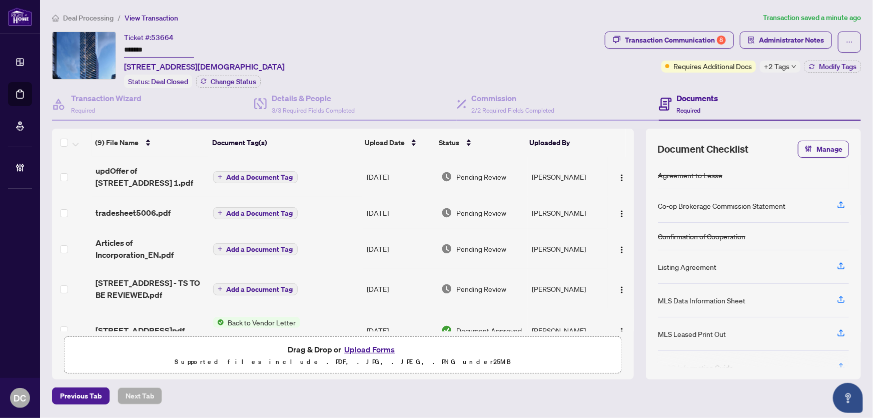
drag, startPoint x: 168, startPoint y: 49, endPoint x: 93, endPoint y: 45, distance: 75.6
click at [93, 45] on div "Ticket #: 53664 ******* [STREET_ADDRESS] Status: Deal Closed Change Status" at bounding box center [326, 60] width 549 height 57
click at [657, 41] on div "Transaction Communication 8" at bounding box center [675, 40] width 101 height 16
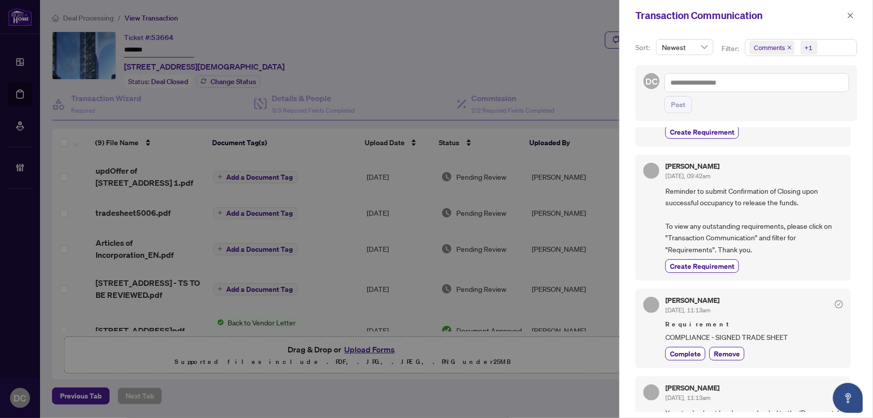
scroll to position [0, 0]
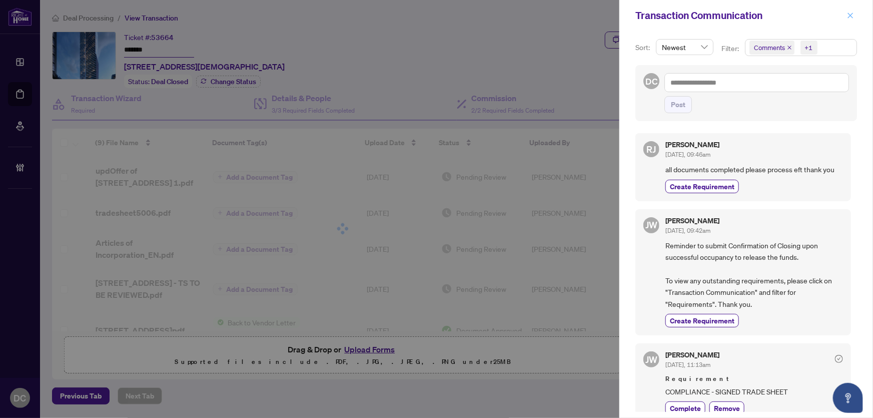
click at [849, 15] on icon "close" at bounding box center [850, 15] width 7 height 7
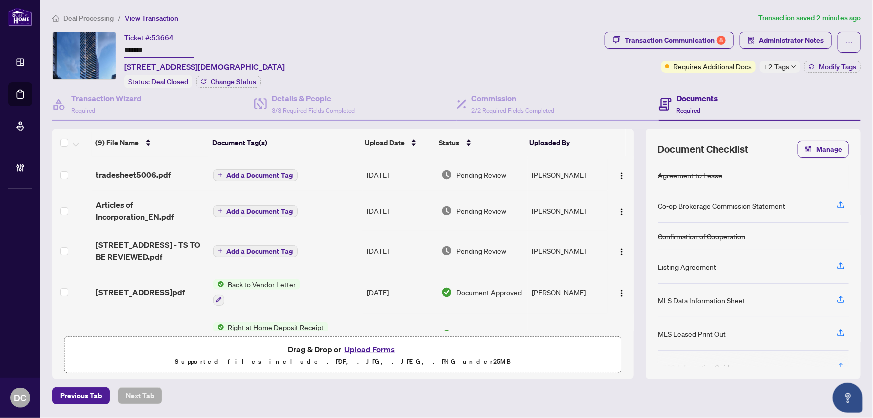
scroll to position [91, 0]
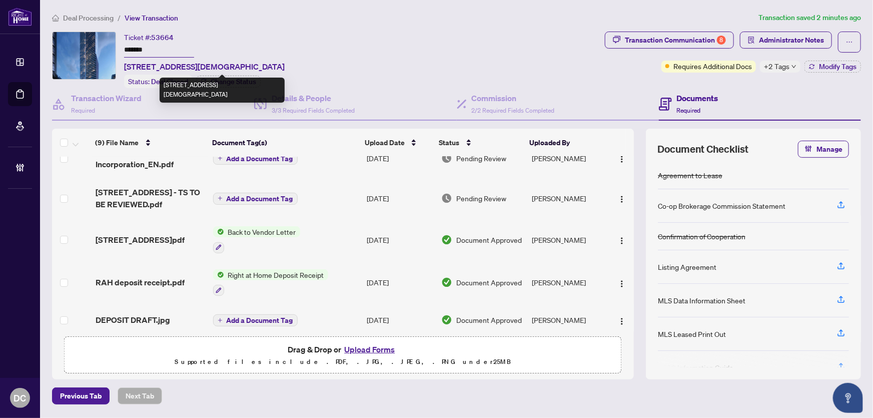
click at [147, 64] on span "[STREET_ADDRESS][DEMOGRAPHIC_DATA]" at bounding box center [204, 67] width 161 height 12
drag, startPoint x: 151, startPoint y: 64, endPoint x: 174, endPoint y: 64, distance: 22.5
click at [174, 64] on span "[STREET_ADDRESS][DEMOGRAPHIC_DATA]" at bounding box center [204, 67] width 161 height 12
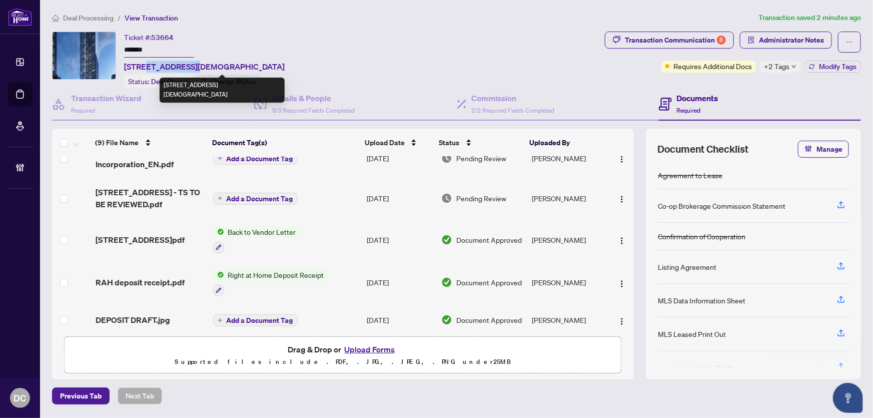
drag, startPoint x: 194, startPoint y: 62, endPoint x: 153, endPoint y: 66, distance: 40.7
click at [148, 66] on span "[STREET_ADDRESS][DEMOGRAPHIC_DATA]" at bounding box center [204, 67] width 161 height 12
copy span "89 Church St"
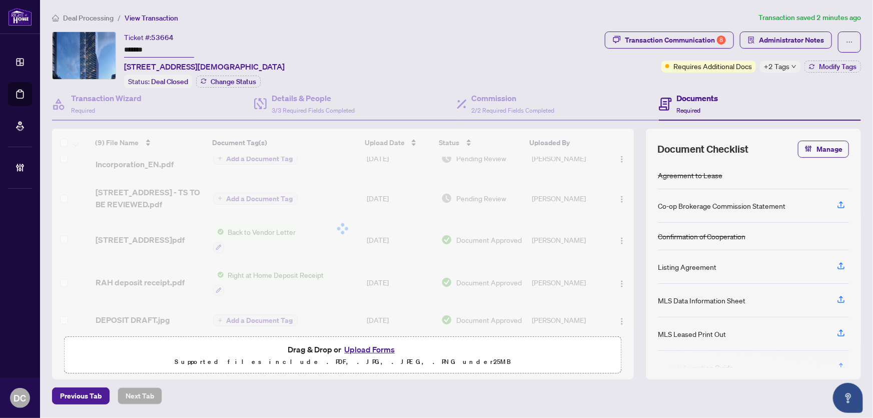
drag, startPoint x: 161, startPoint y: 49, endPoint x: 84, endPoint y: 49, distance: 76.5
click at [84, 49] on div "Ticket #: 53664 ******* [STREET_ADDRESS] Status: Deal Closed Change Status" at bounding box center [326, 60] width 549 height 57
click at [698, 38] on div "Transaction Communication 8" at bounding box center [675, 40] width 101 height 16
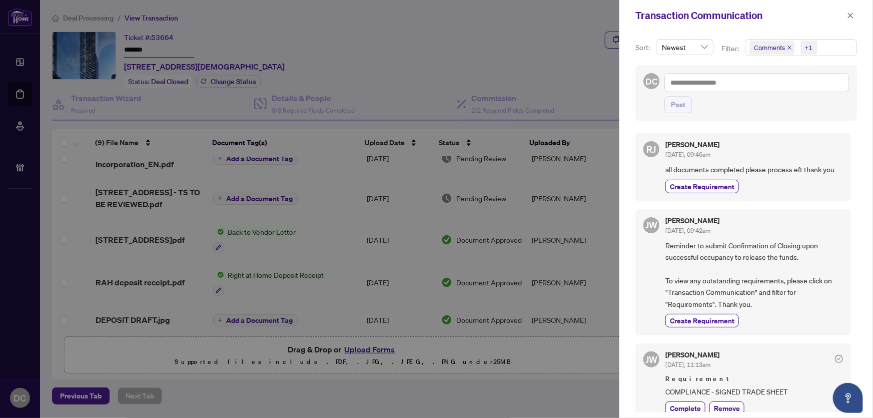
click at [835, 43] on span "Comments +1" at bounding box center [800, 48] width 111 height 16
click at [787, 94] on span "Comments" at bounding box center [805, 89] width 89 height 12
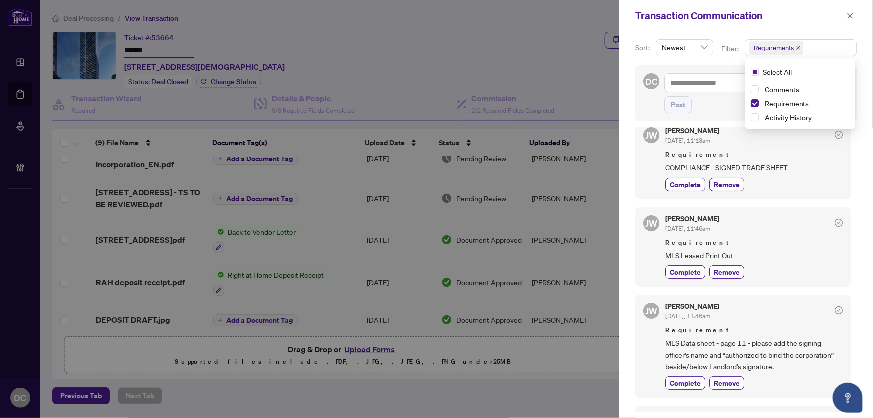
scroll to position [0, 0]
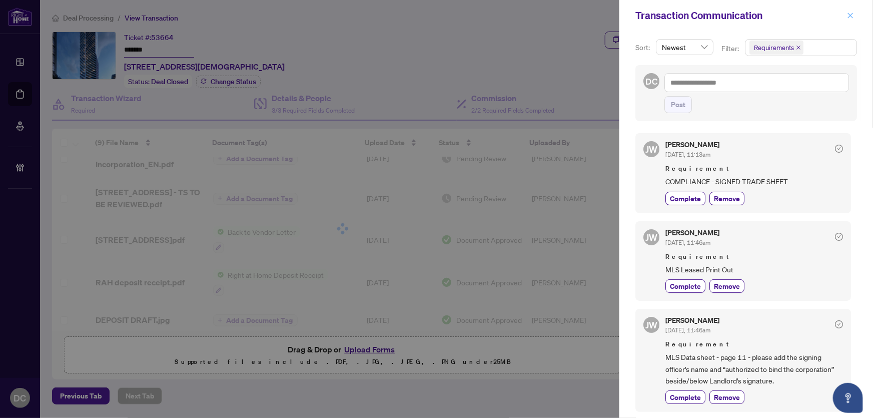
click at [852, 14] on icon "close" at bounding box center [850, 15] width 7 height 7
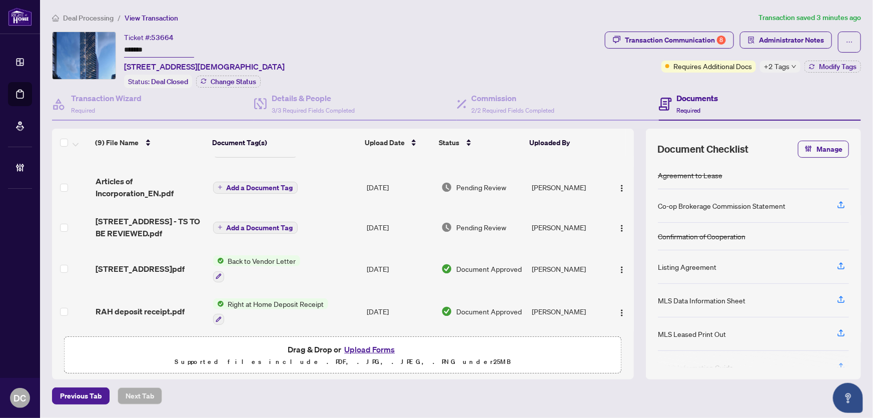
scroll to position [91, 0]
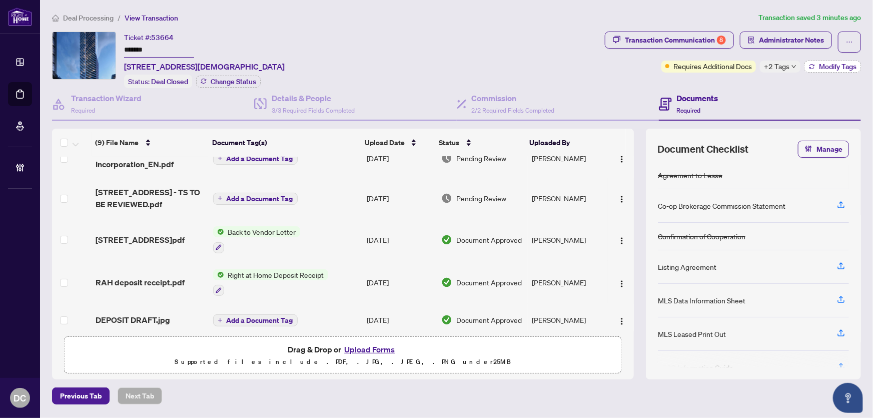
click at [825, 65] on span "Modify Tags" at bounding box center [838, 66] width 38 height 7
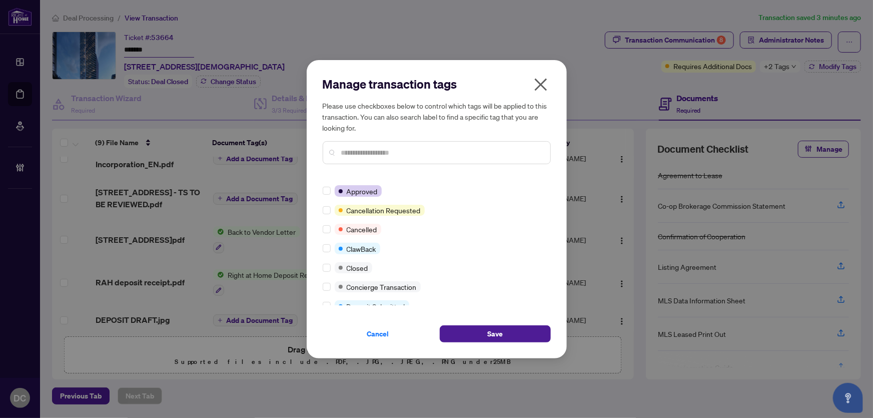
scroll to position [0, 0]
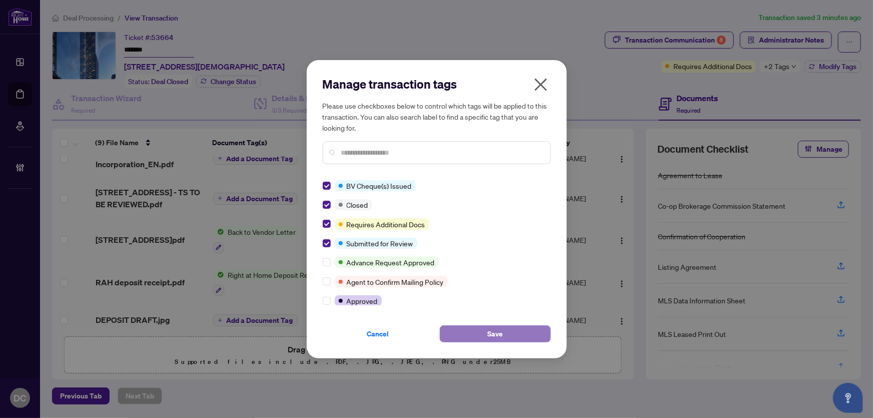
click at [481, 330] on button "Save" at bounding box center [495, 333] width 111 height 17
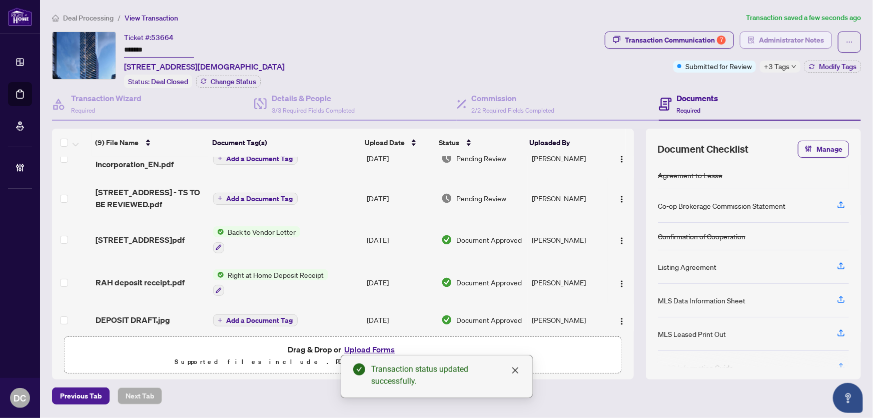
click at [796, 45] on span "Administrator Notes" at bounding box center [791, 40] width 65 height 16
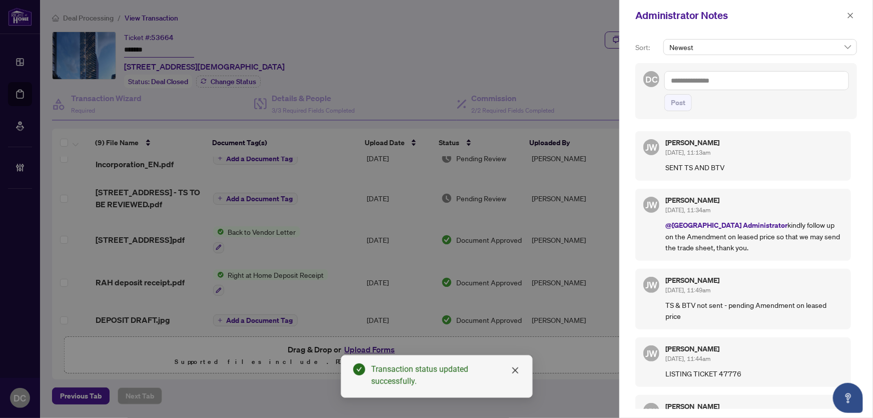
click at [842, 82] on textarea at bounding box center [756, 80] width 185 height 19
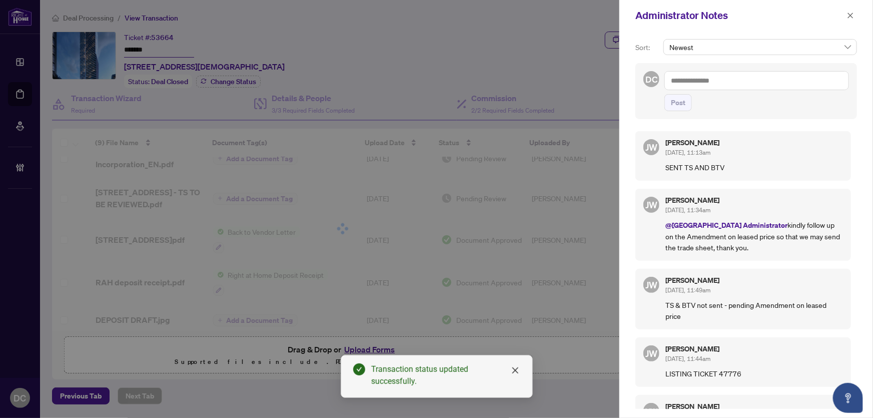
paste textarea "**********"
type textarea "**********"
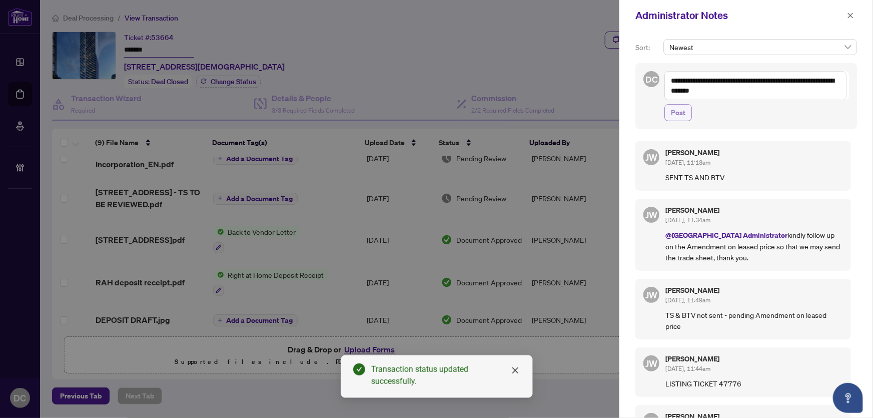
click at [677, 112] on span "Post" at bounding box center [678, 113] width 15 height 16
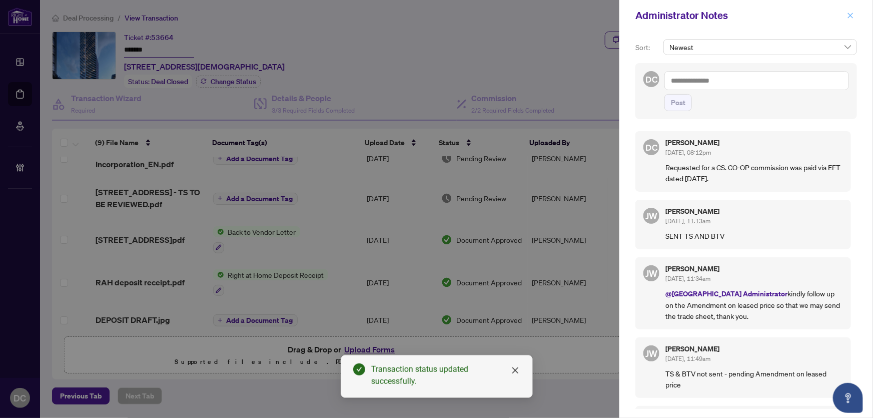
click at [853, 17] on icon "close" at bounding box center [850, 15] width 7 height 7
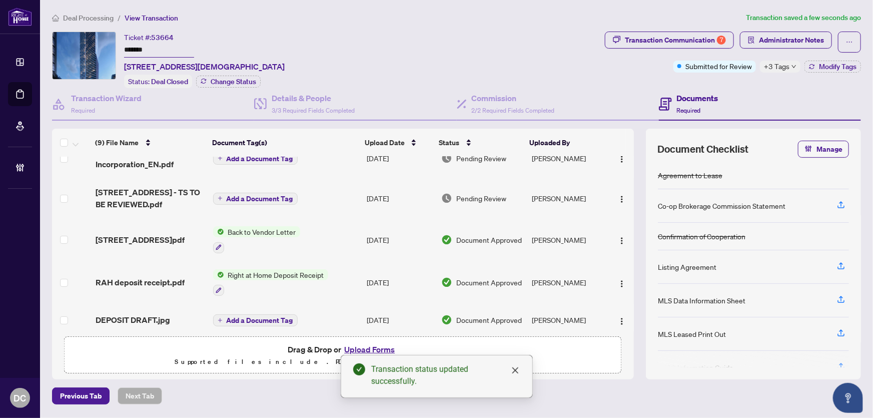
click at [101, 19] on span "Deal Processing" at bounding box center [88, 18] width 51 height 9
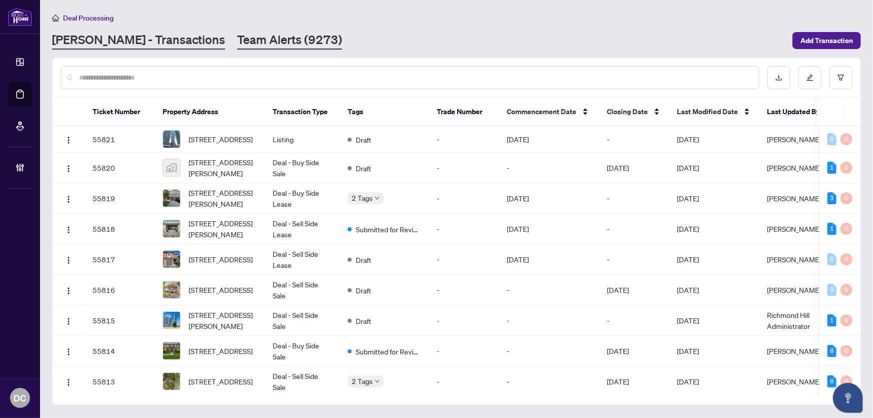
click at [237, 38] on link "Team Alerts (9273)" at bounding box center [289, 41] width 105 height 18
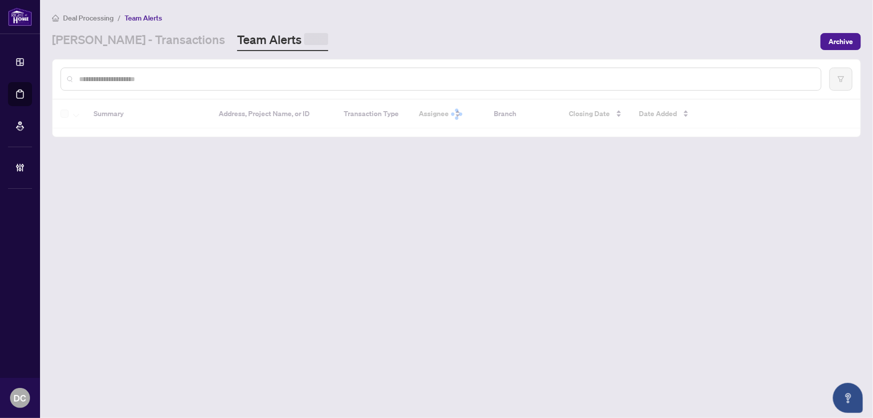
click at [219, 74] on input "text" at bounding box center [446, 79] width 734 height 11
paste input "*******"
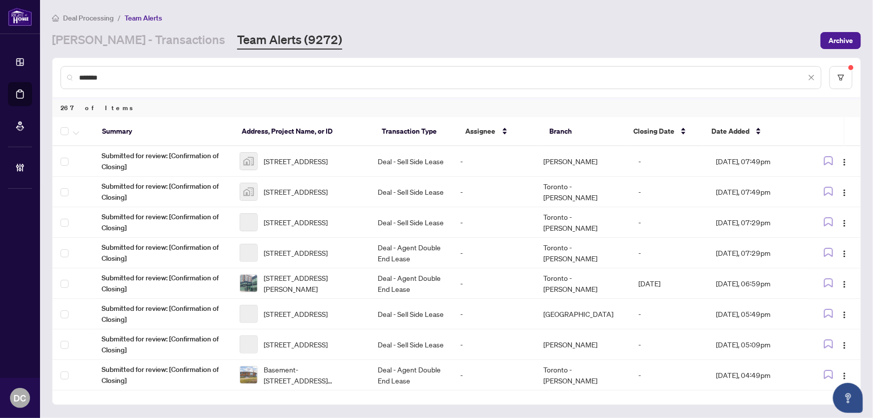
type input "*******"
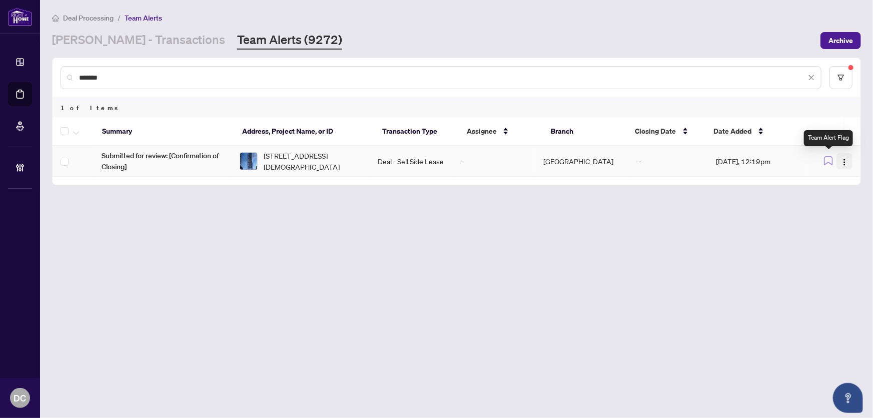
click at [842, 161] on img "button" at bounding box center [844, 162] width 8 height 8
click at [823, 212] on span "Complete Item" at bounding box center [821, 212] width 47 height 11
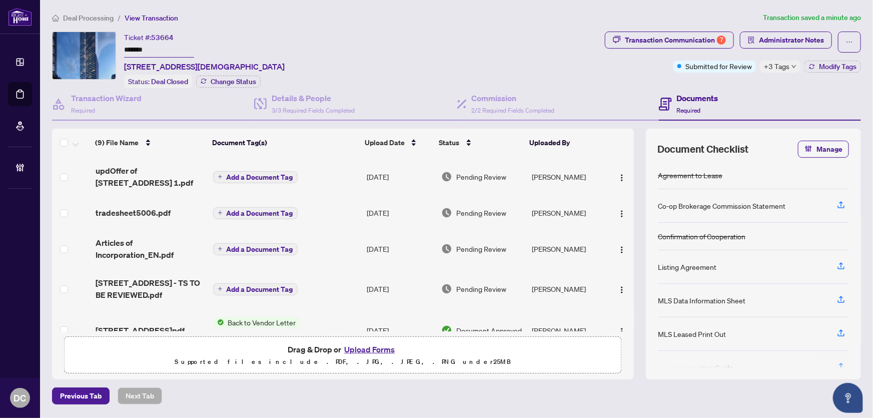
click at [776, 65] on span "+3 Tags" at bounding box center [777, 67] width 26 height 12
drag, startPoint x: 155, startPoint y: 45, endPoint x: 119, endPoint y: 48, distance: 36.7
click at [119, 48] on div "Ticket #: 53664 ******* [STREET_ADDRESS] Status: Deal Closed Change Status" at bounding box center [326, 60] width 549 height 57
